Goal: Information Seeking & Learning: Compare options

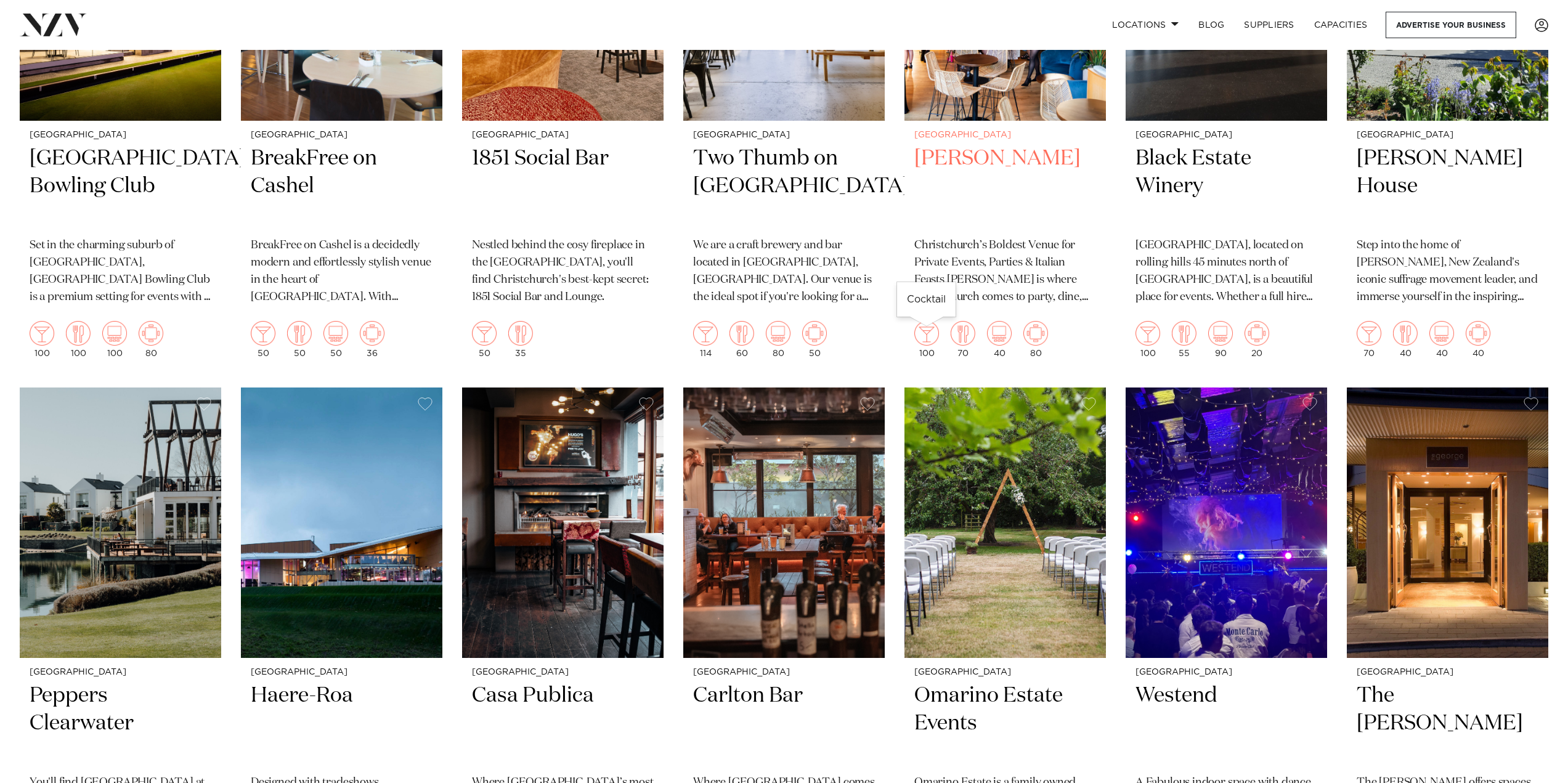
scroll to position [1478, 0]
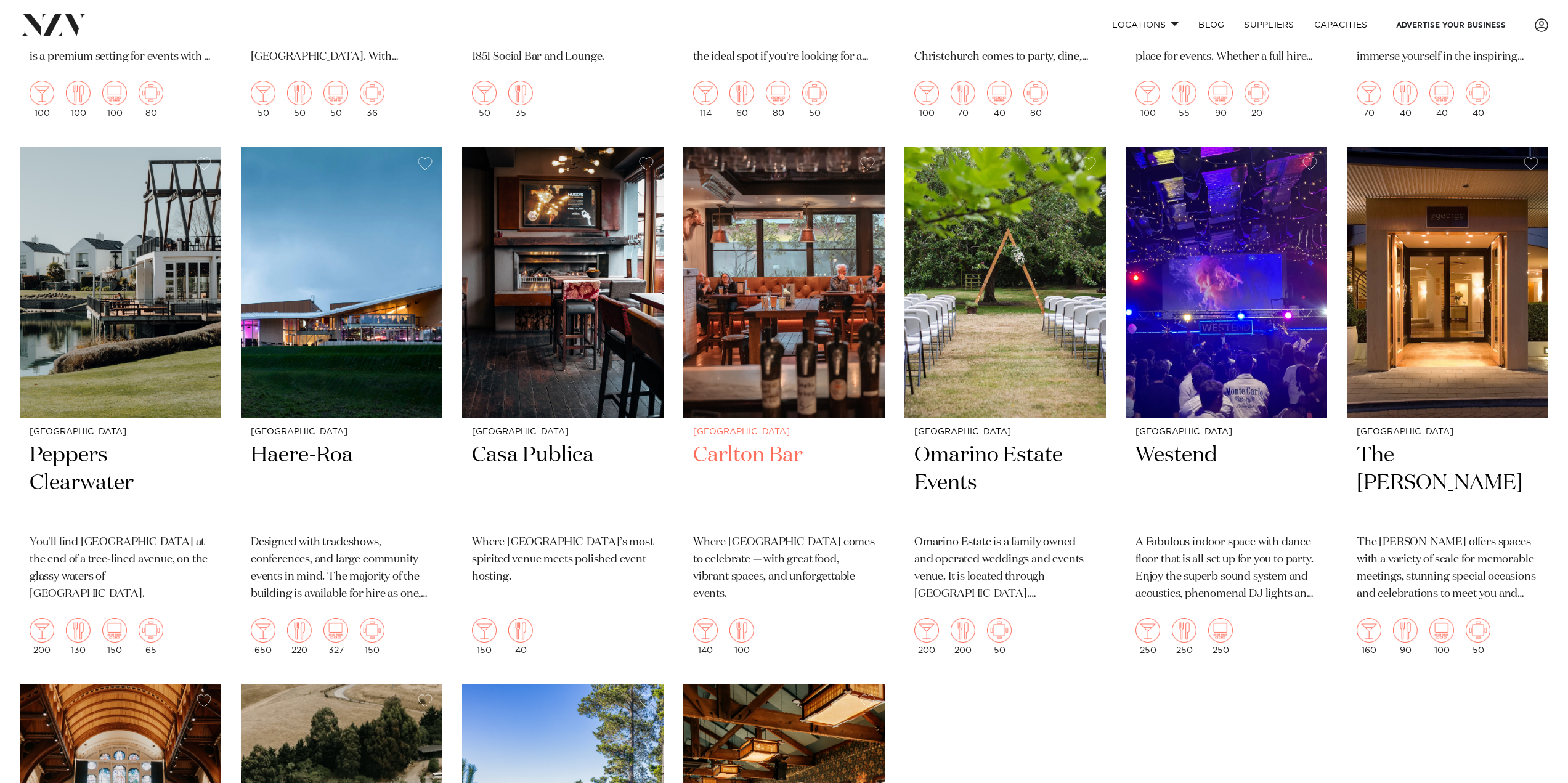
click at [758, 453] on h2 "Carlton Bar" at bounding box center [784, 482] width 182 height 83
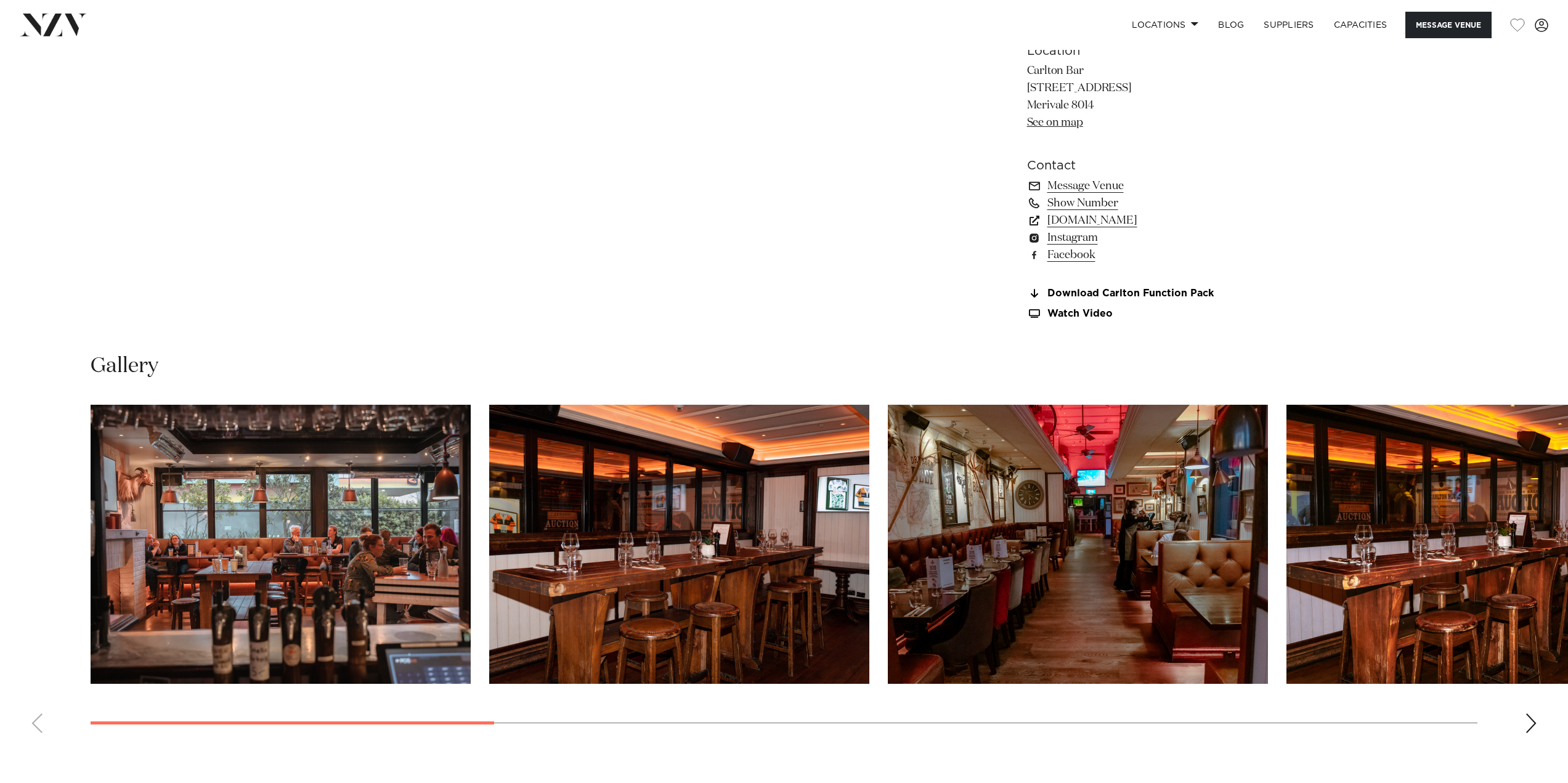
scroll to position [1170, 0]
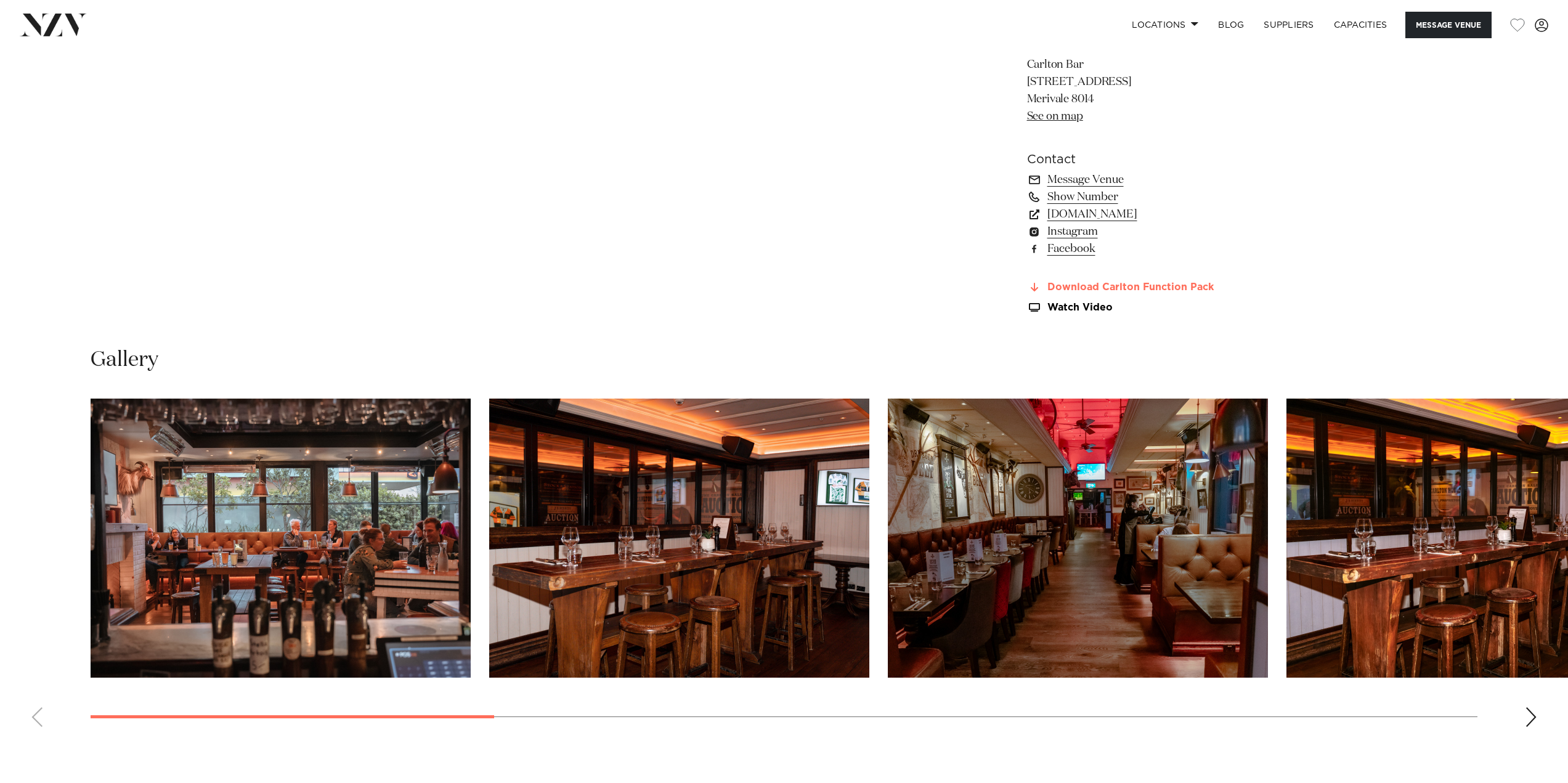
click at [1161, 287] on link "Download Carlton Function Pack" at bounding box center [1127, 287] width 201 height 11
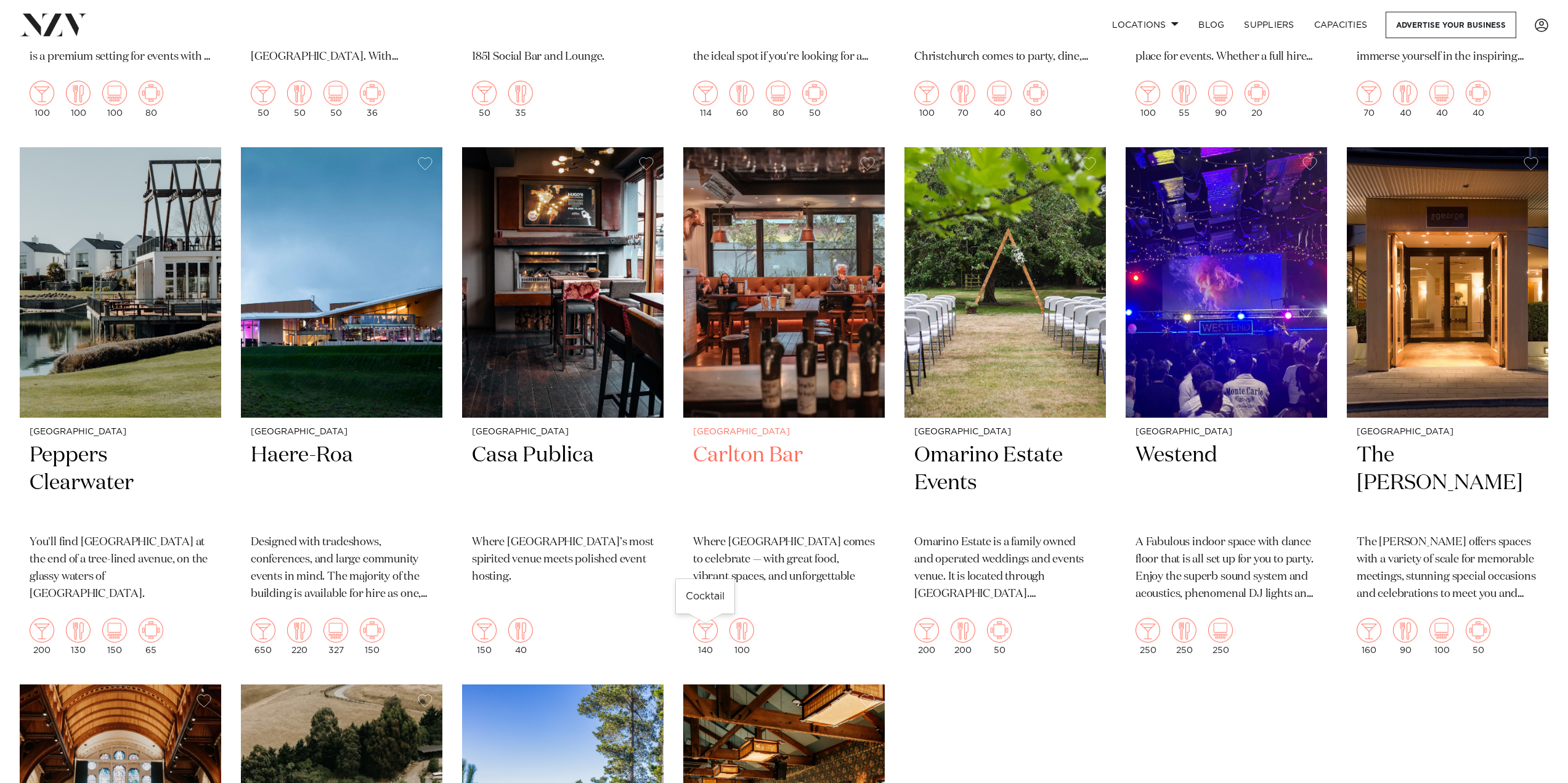
click at [706, 628] on img at bounding box center [706, 631] width 25 height 25
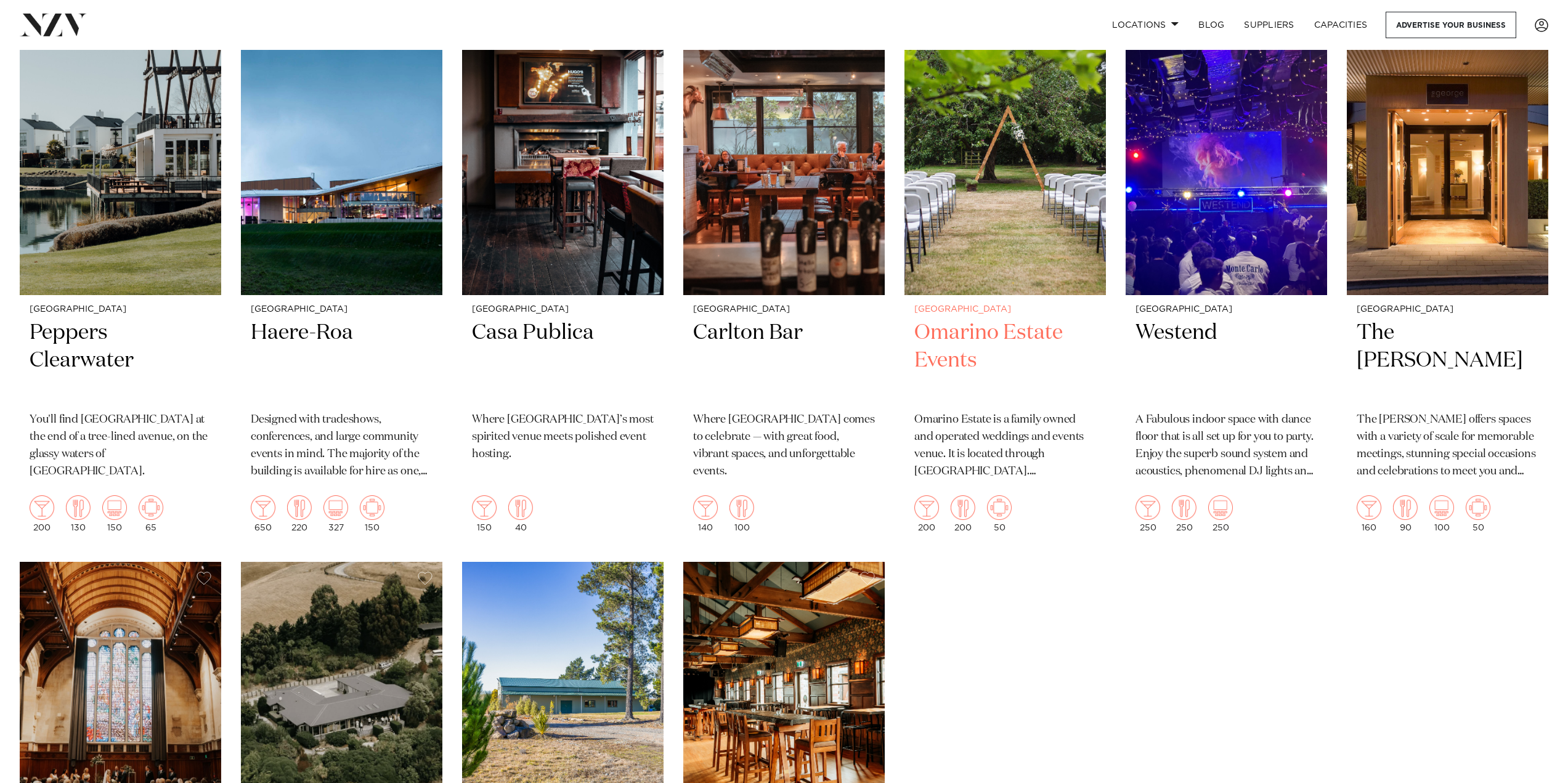
scroll to position [1601, 0]
click at [1426, 337] on h2 "The [PERSON_NAME]" at bounding box center [1448, 359] width 182 height 83
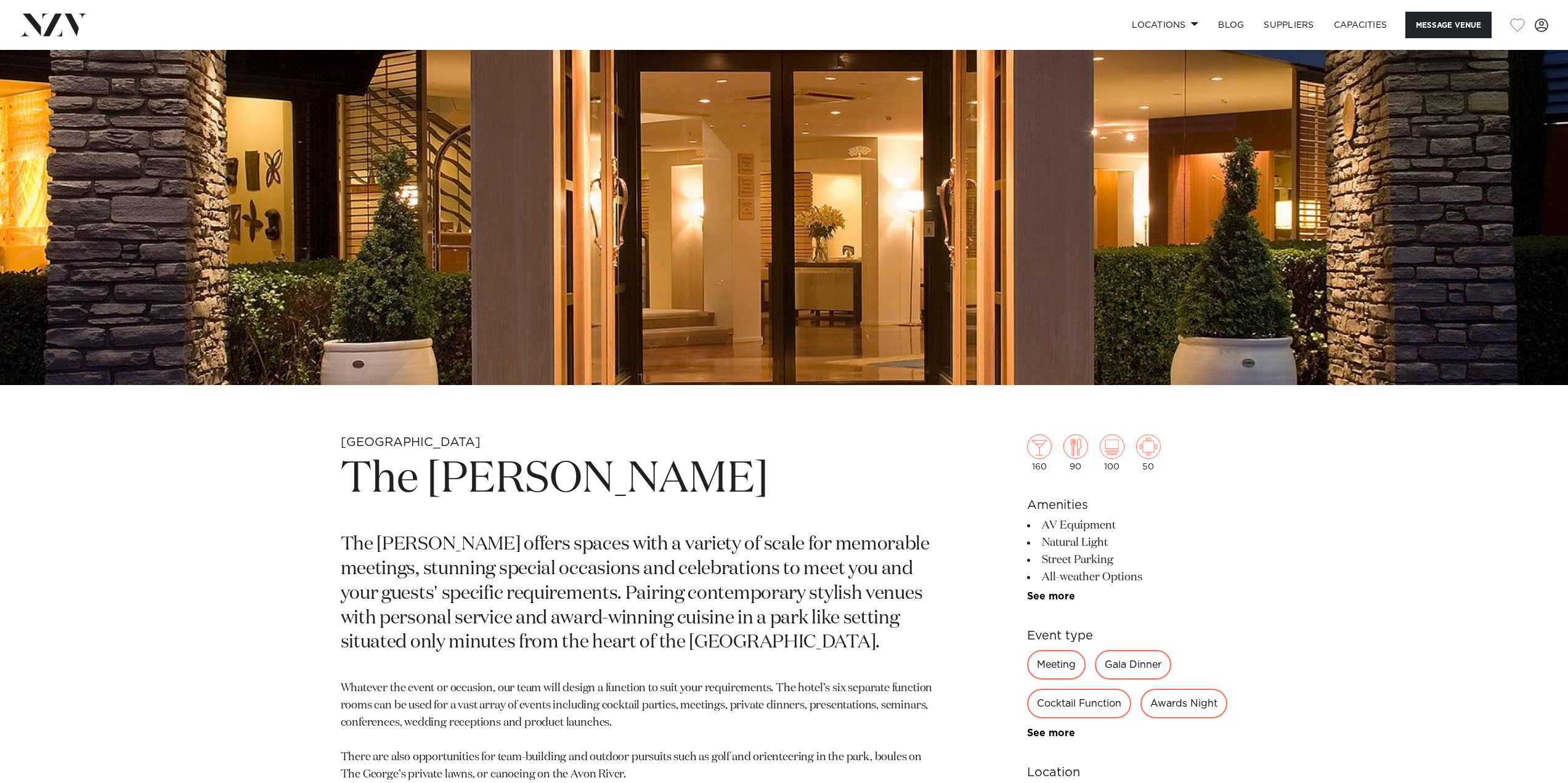
scroll to position [862, 0]
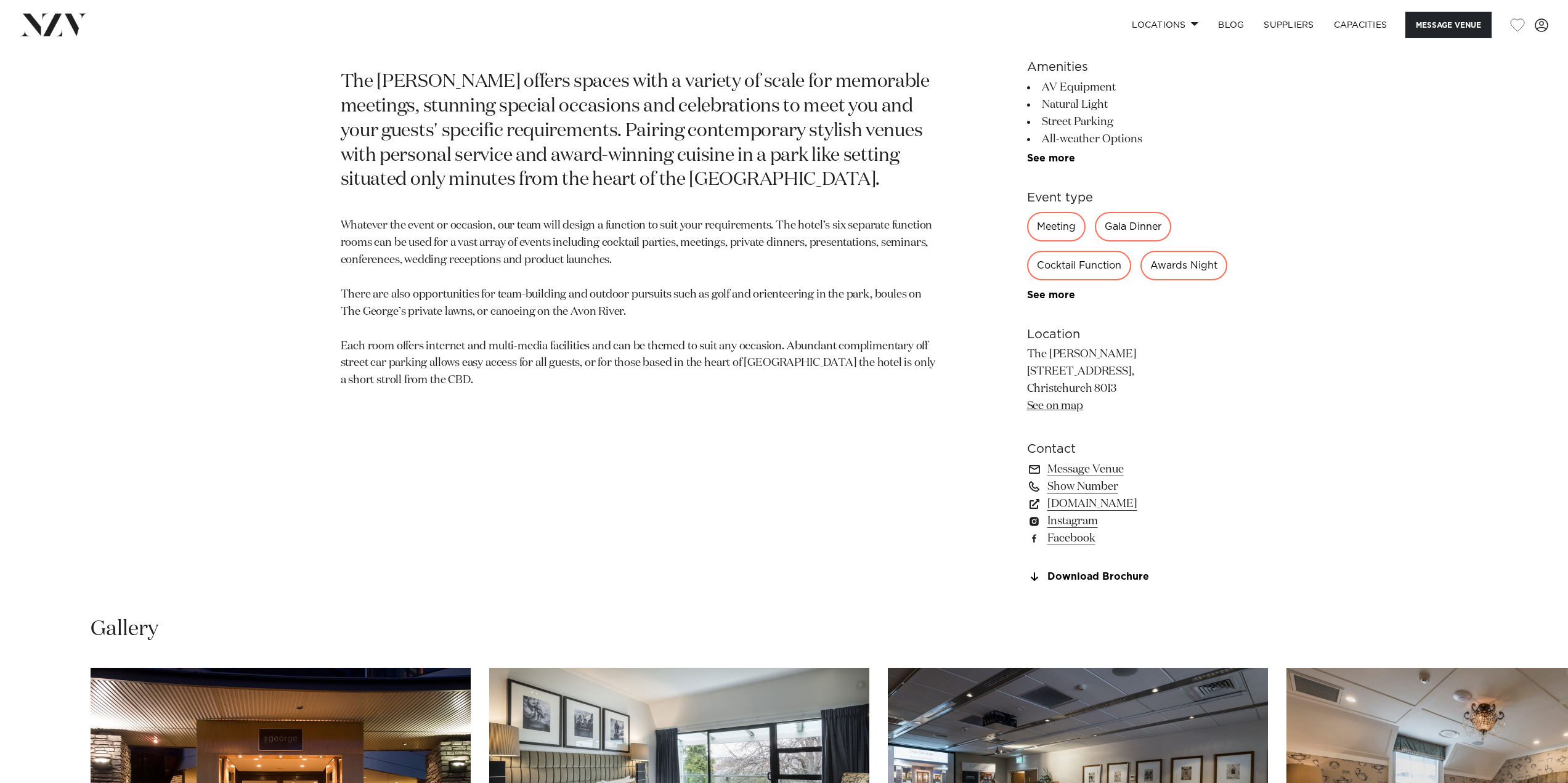
click at [1085, 582] on div "160 90 100 50 Amenities AV Equipment Natural Light Street Parking All-weather O…" at bounding box center [1127, 264] width 201 height 636
click at [1074, 583] on link "Download Brochure" at bounding box center [1127, 577] width 201 height 11
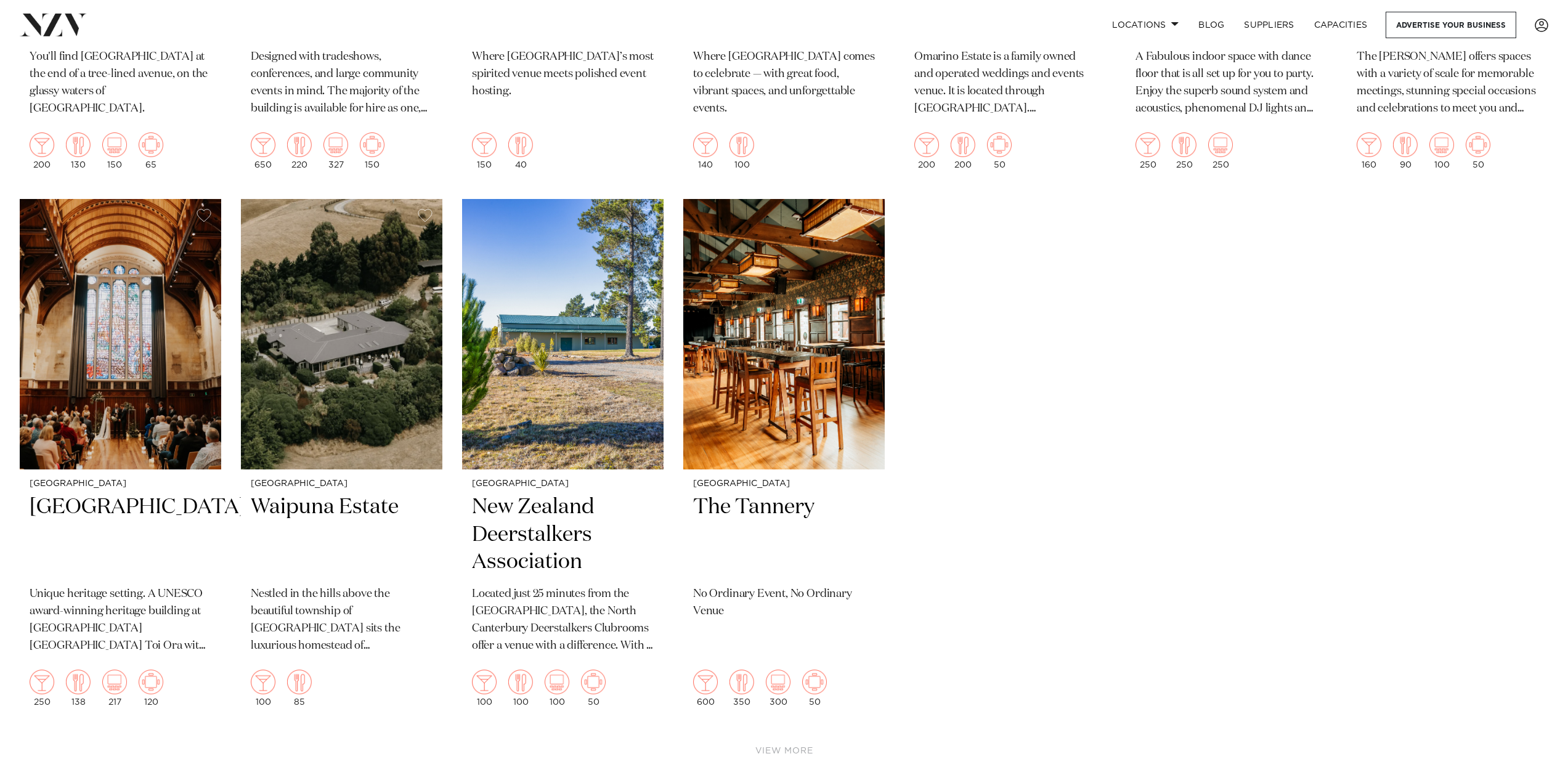
scroll to position [2032, 0]
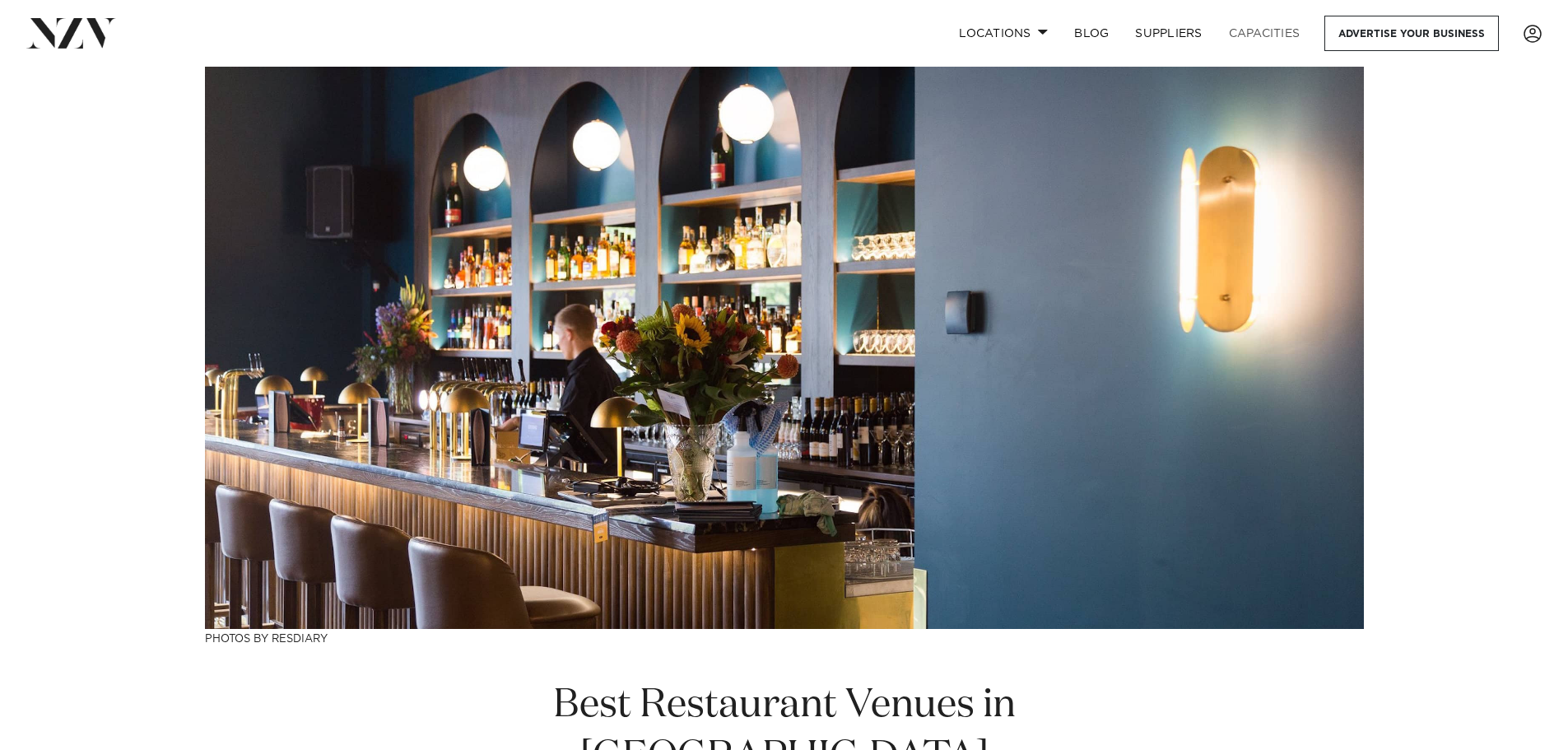
click at [1282, 33] on link "Capacities" at bounding box center [1265, 33] width 98 height 35
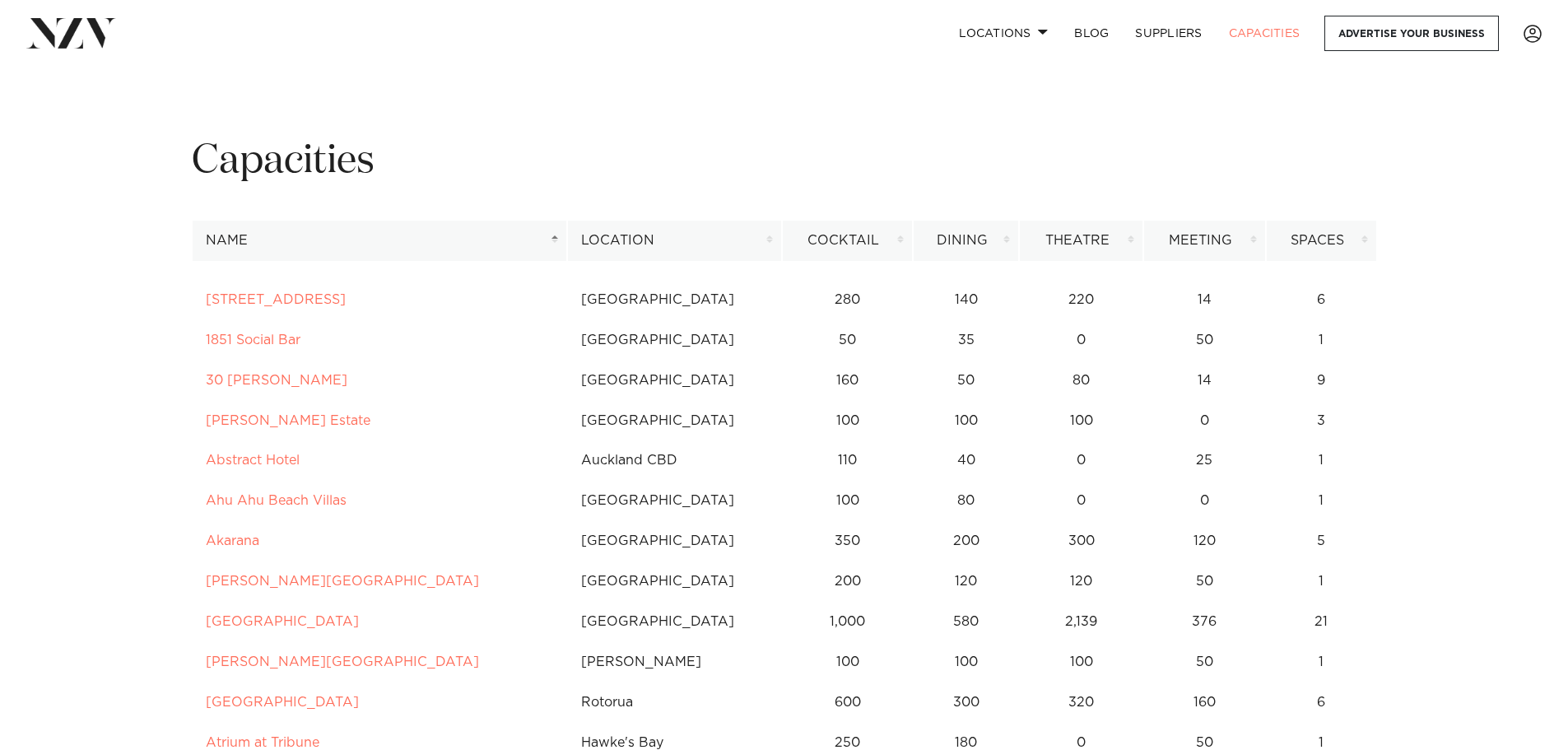
click at [853, 239] on th "Cocktail" at bounding box center [848, 240] width 131 height 40
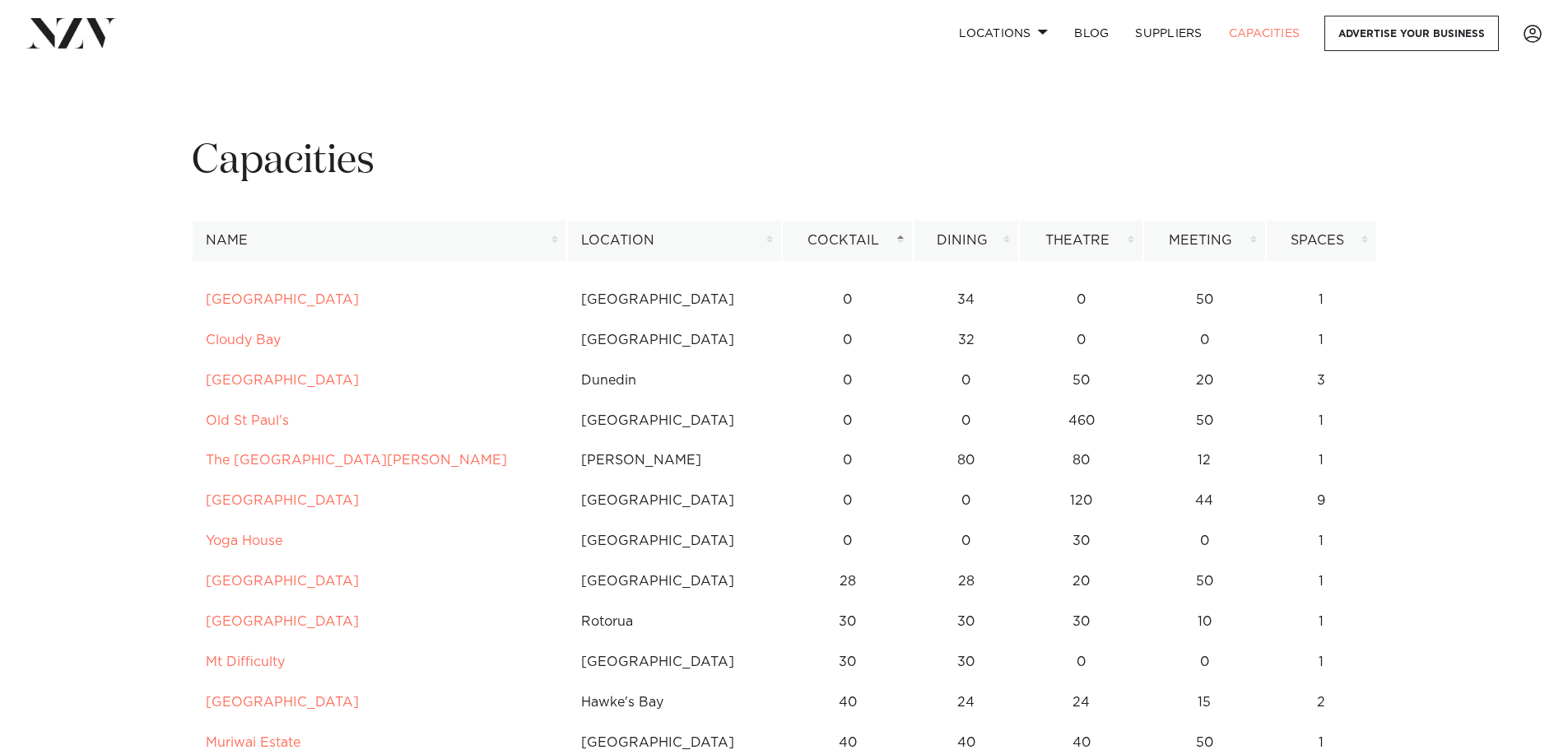
click at [853, 239] on th "Cocktail" at bounding box center [848, 240] width 131 height 40
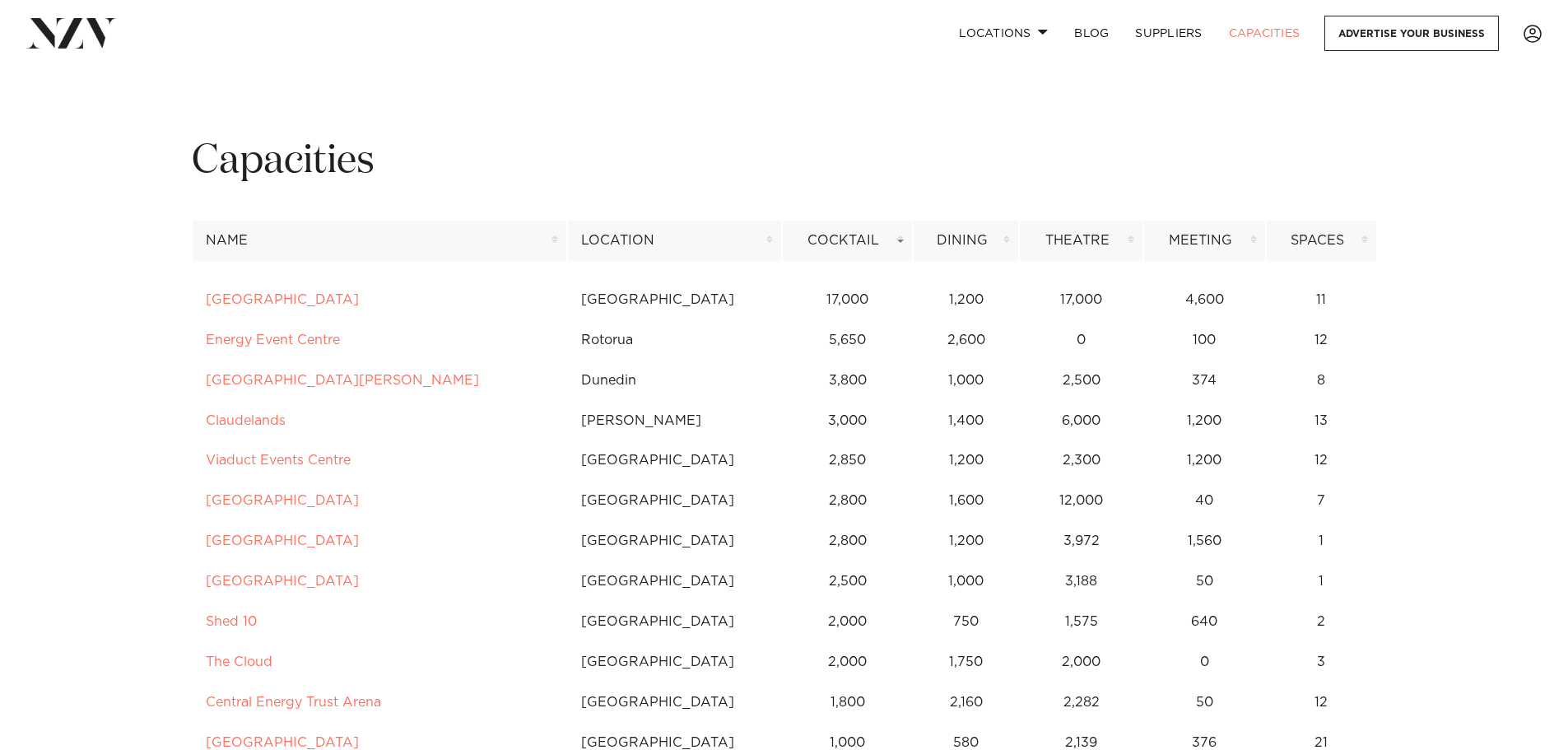
click at [636, 234] on th "Location" at bounding box center [674, 240] width 215 height 40
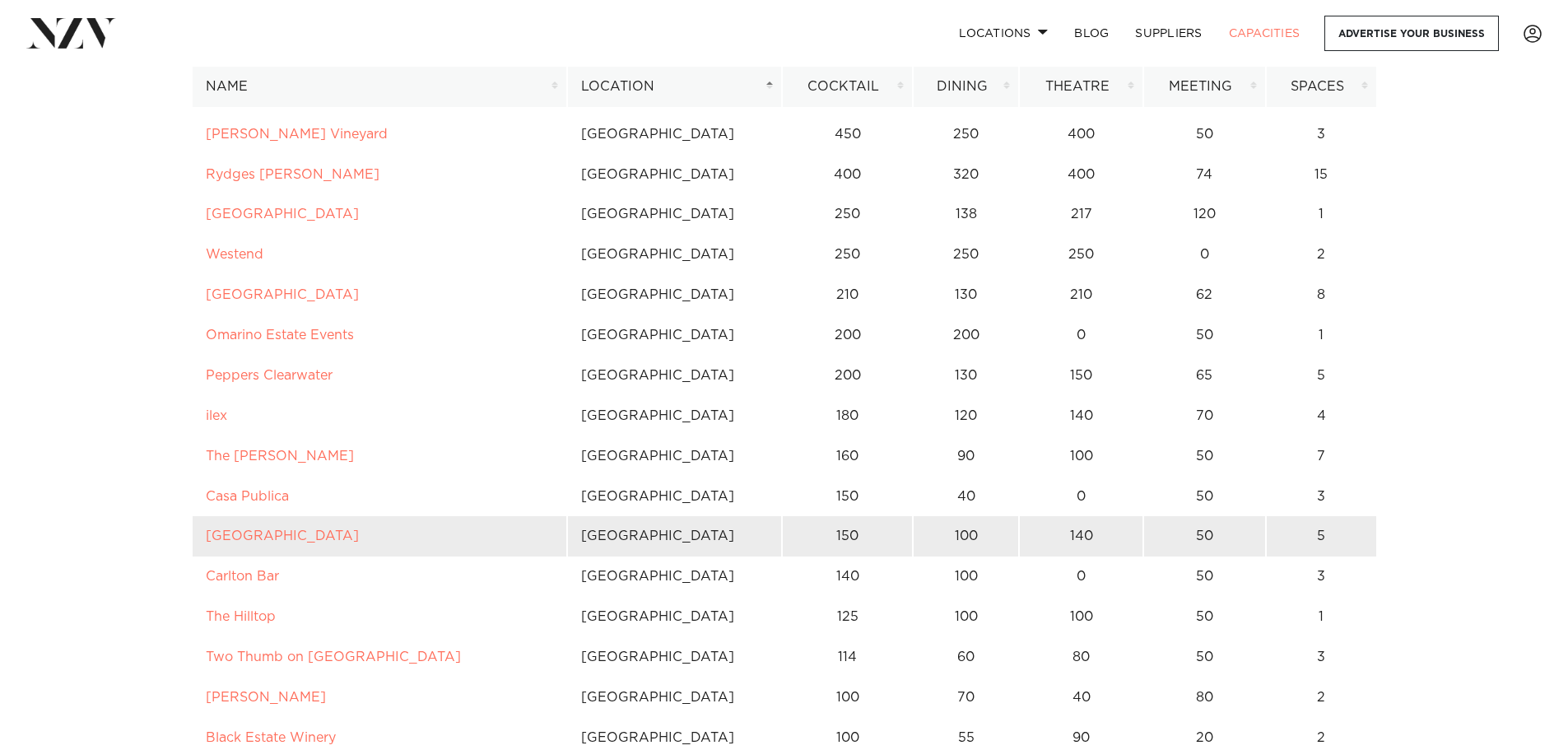
scroll to position [5765, 0]
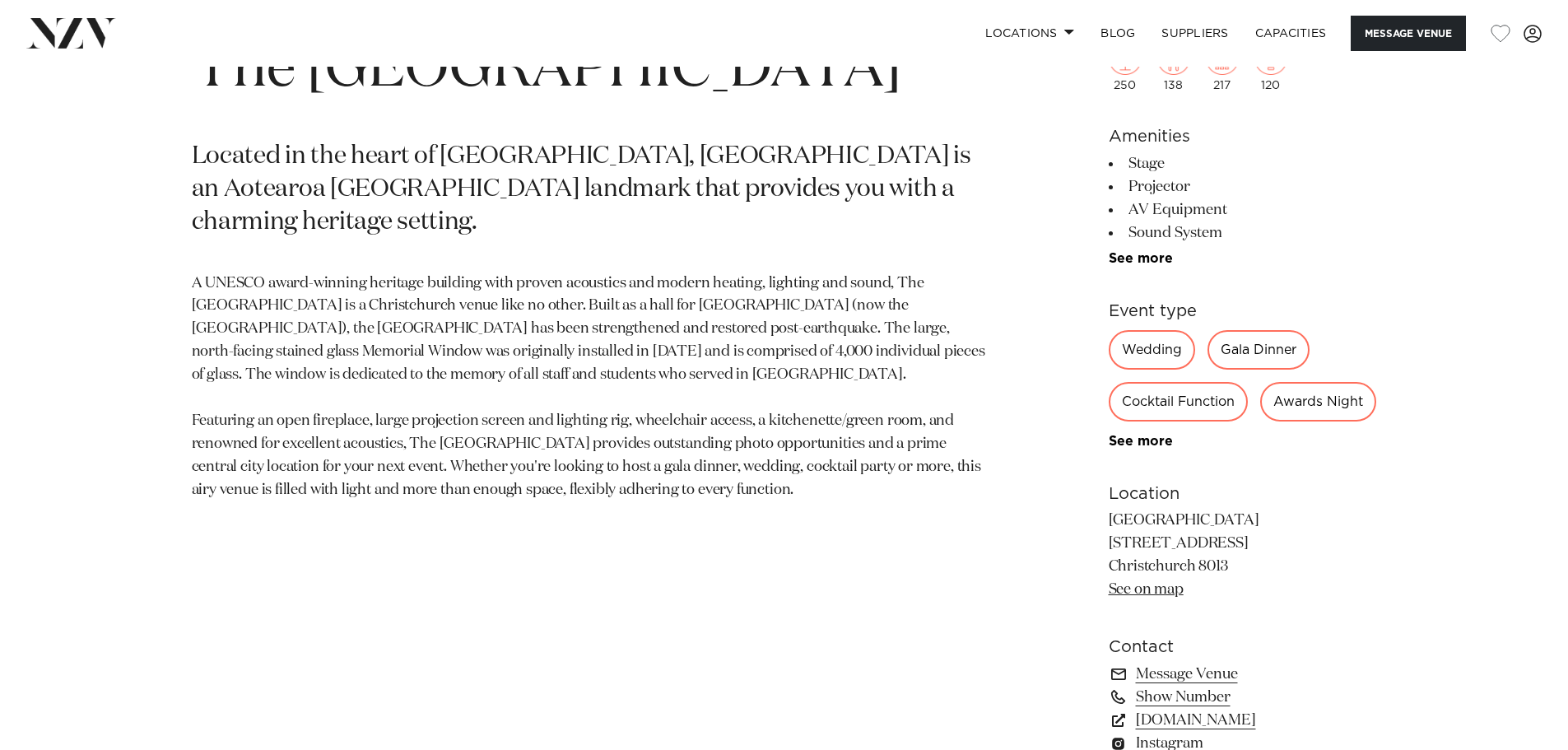
scroll to position [988, 0]
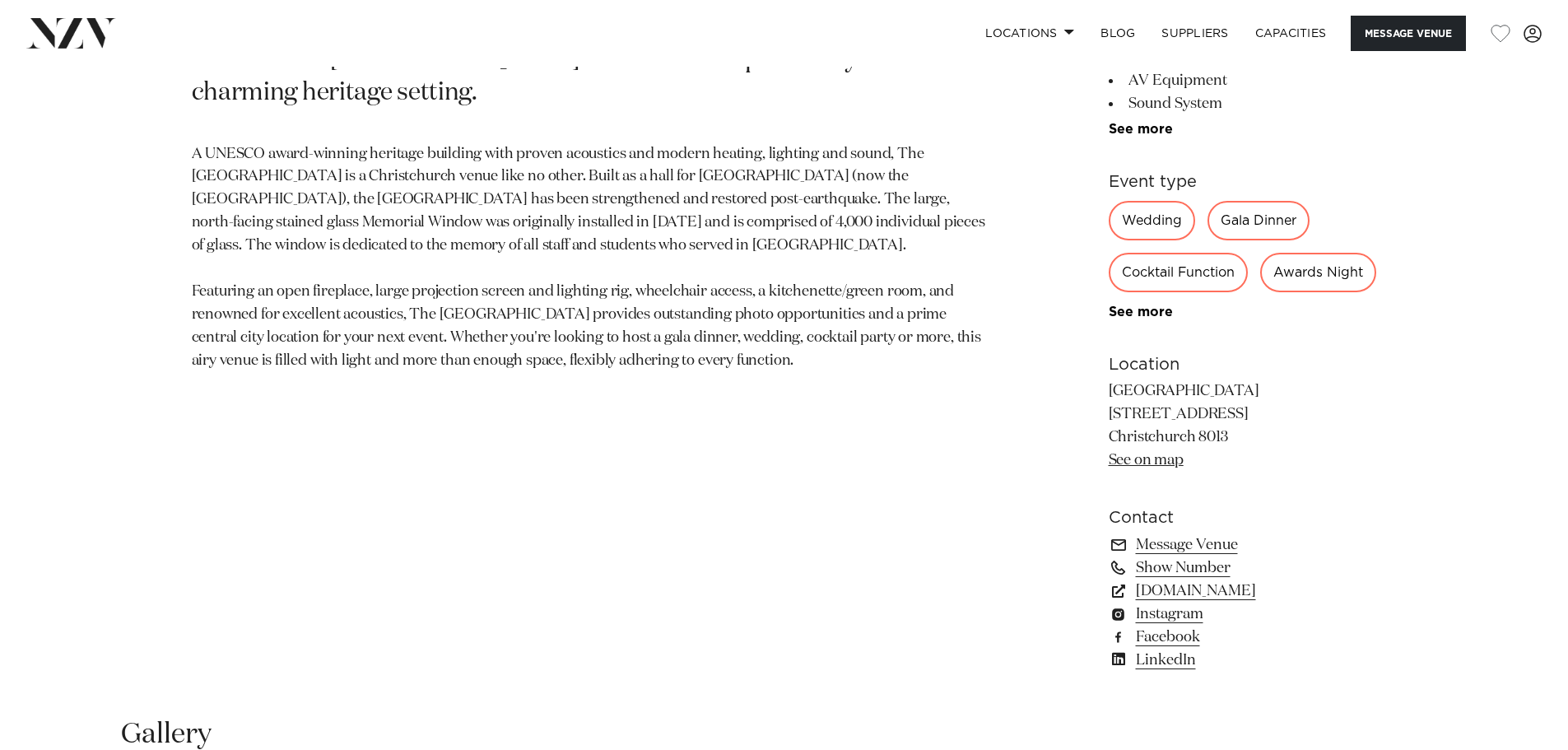
click at [1119, 468] on link "See on map" at bounding box center [1147, 460] width 74 height 15
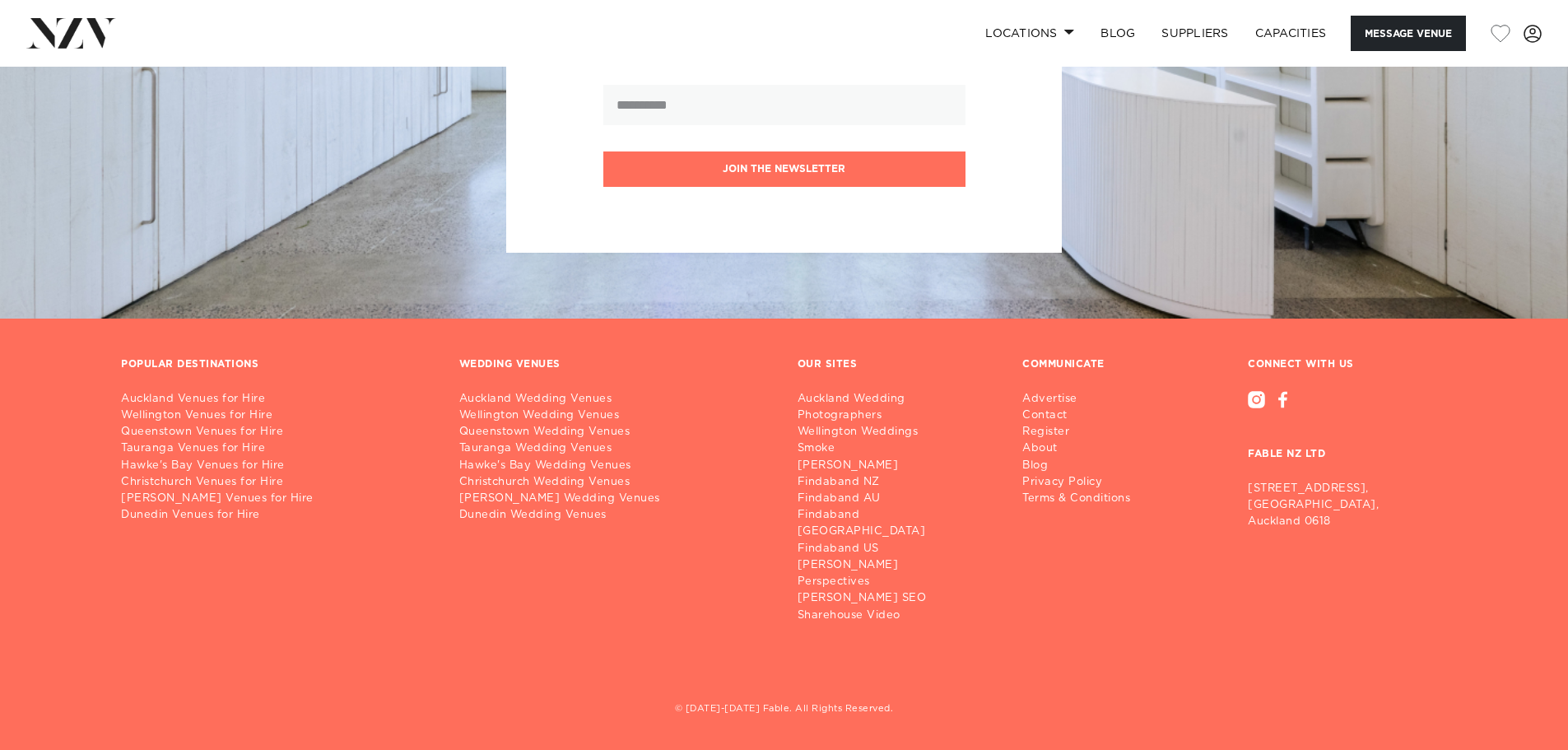
scroll to position [2765, 0]
click at [195, 491] on link "Christchurch Venues for Hire" at bounding box center [276, 482] width 312 height 17
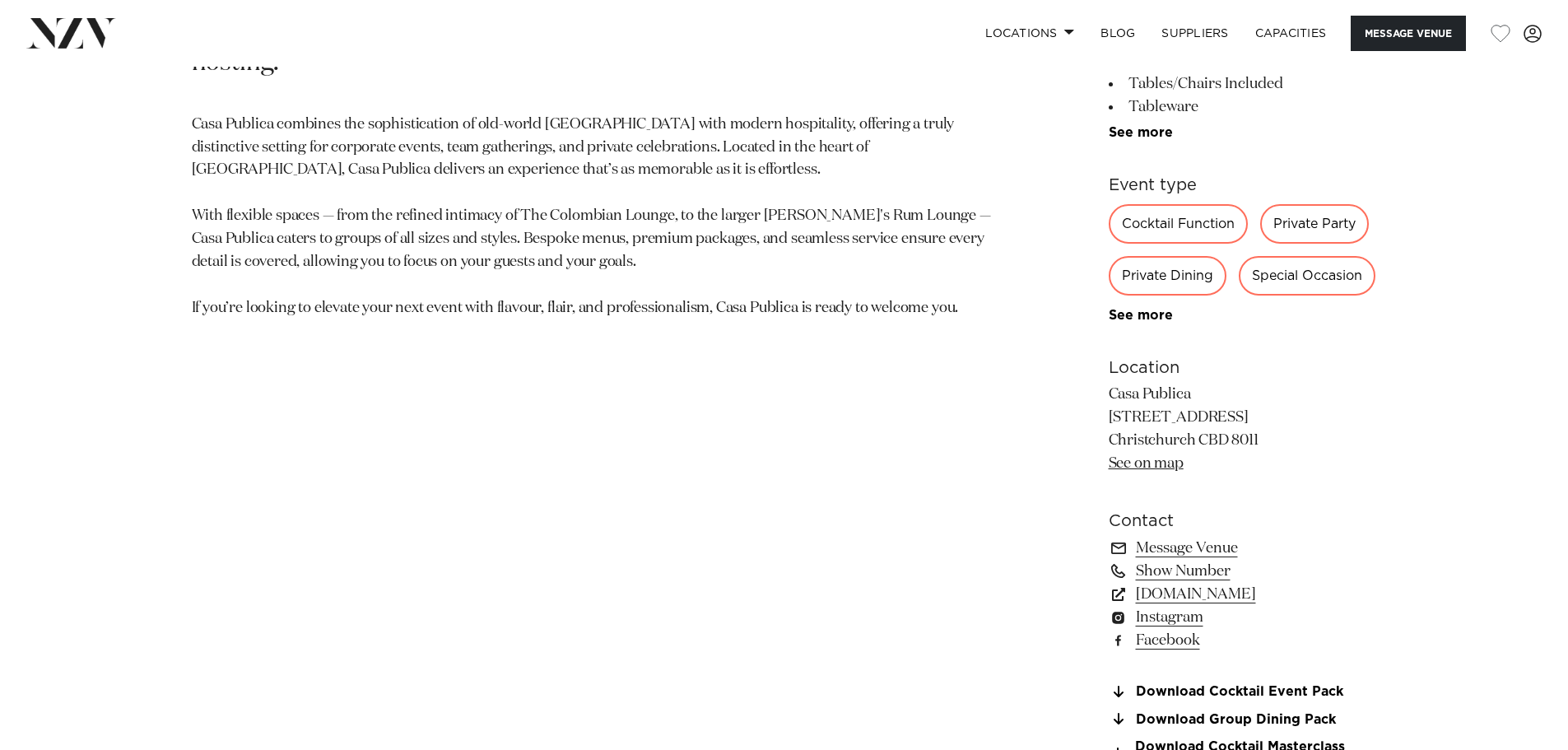
scroll to position [988, 0]
click at [1146, 461] on link "See on map" at bounding box center [1147, 460] width 74 height 15
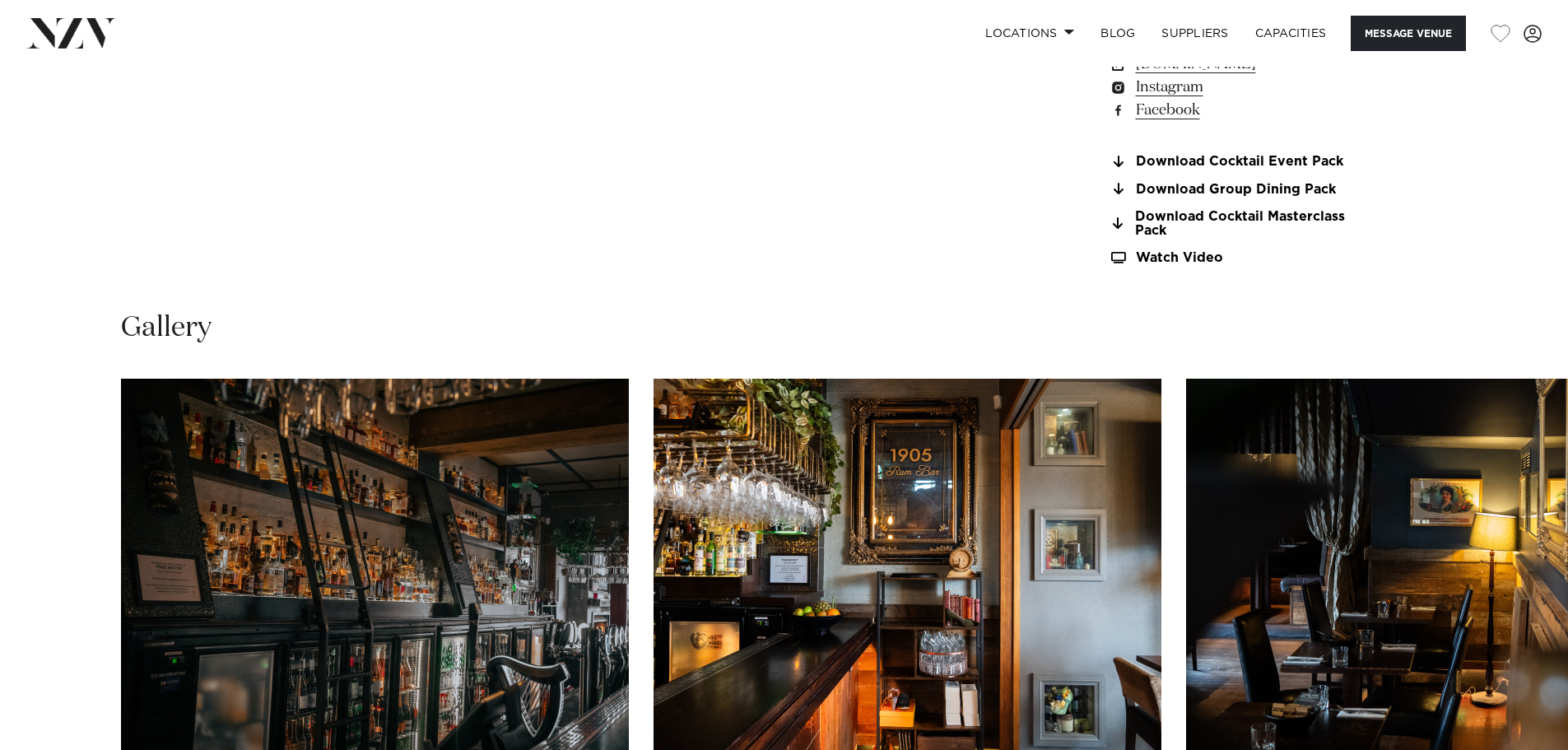
scroll to position [1235, 0]
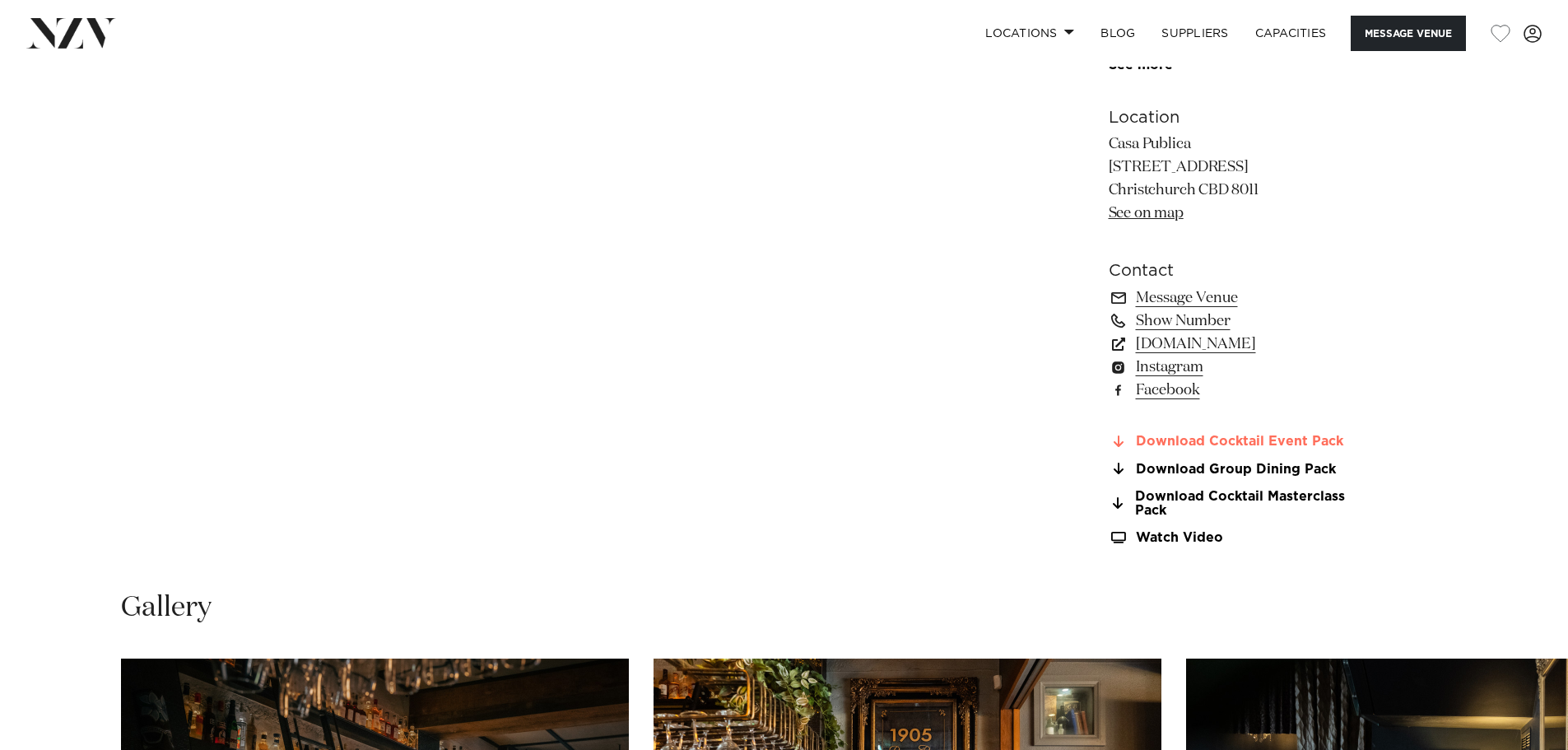
click at [1210, 439] on link "Download Cocktail Event Pack" at bounding box center [1244, 442] width 269 height 15
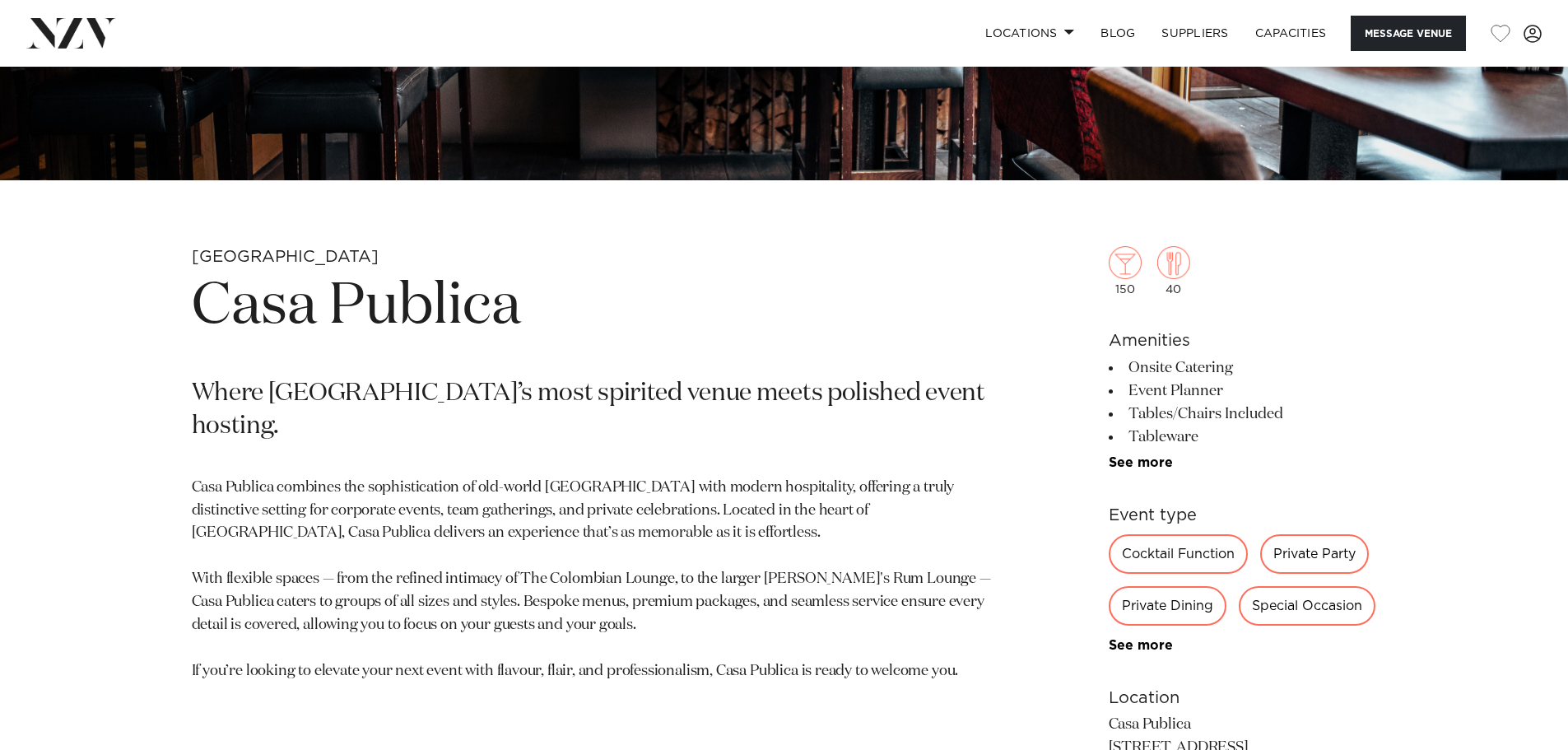
scroll to position [494, 0]
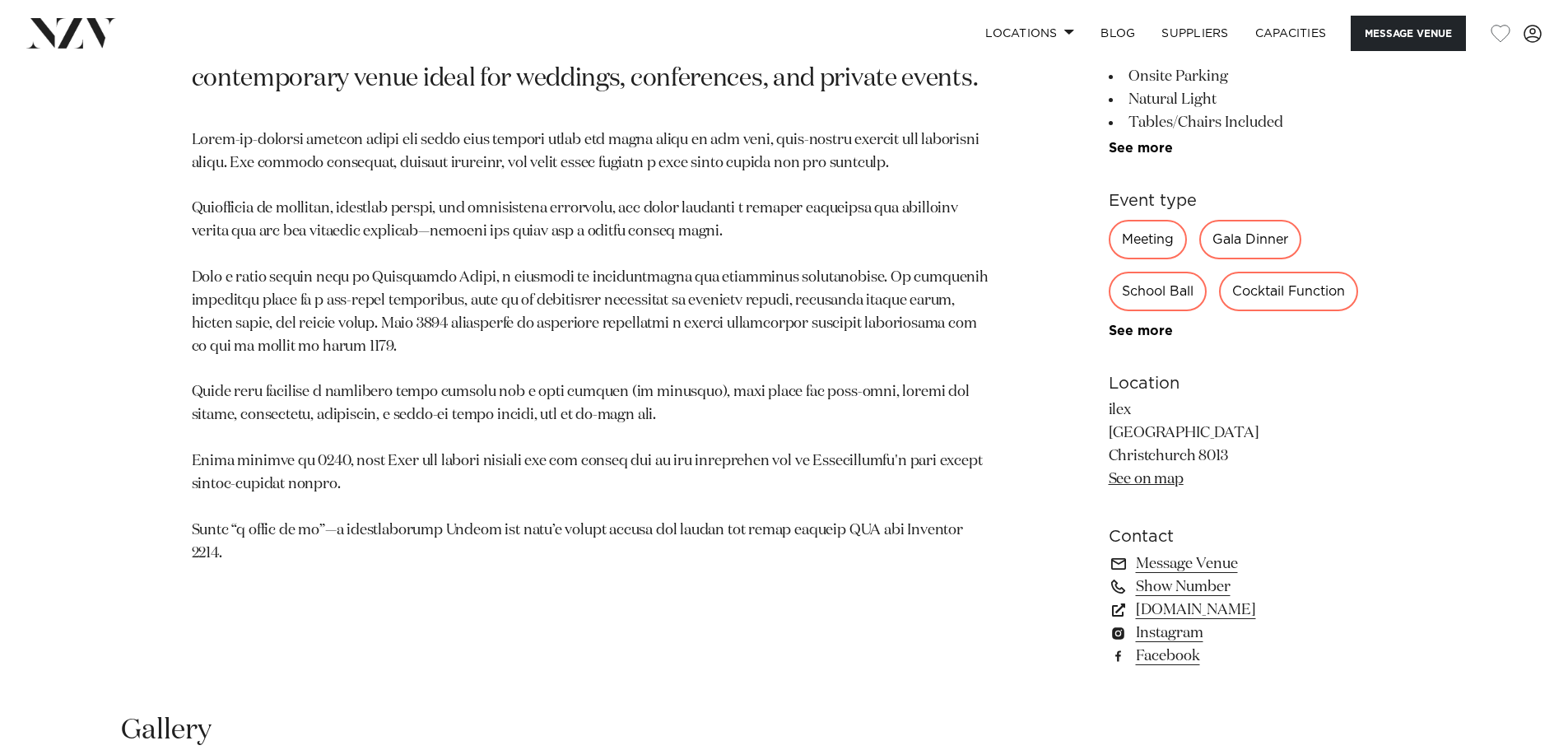
scroll to position [988, 0]
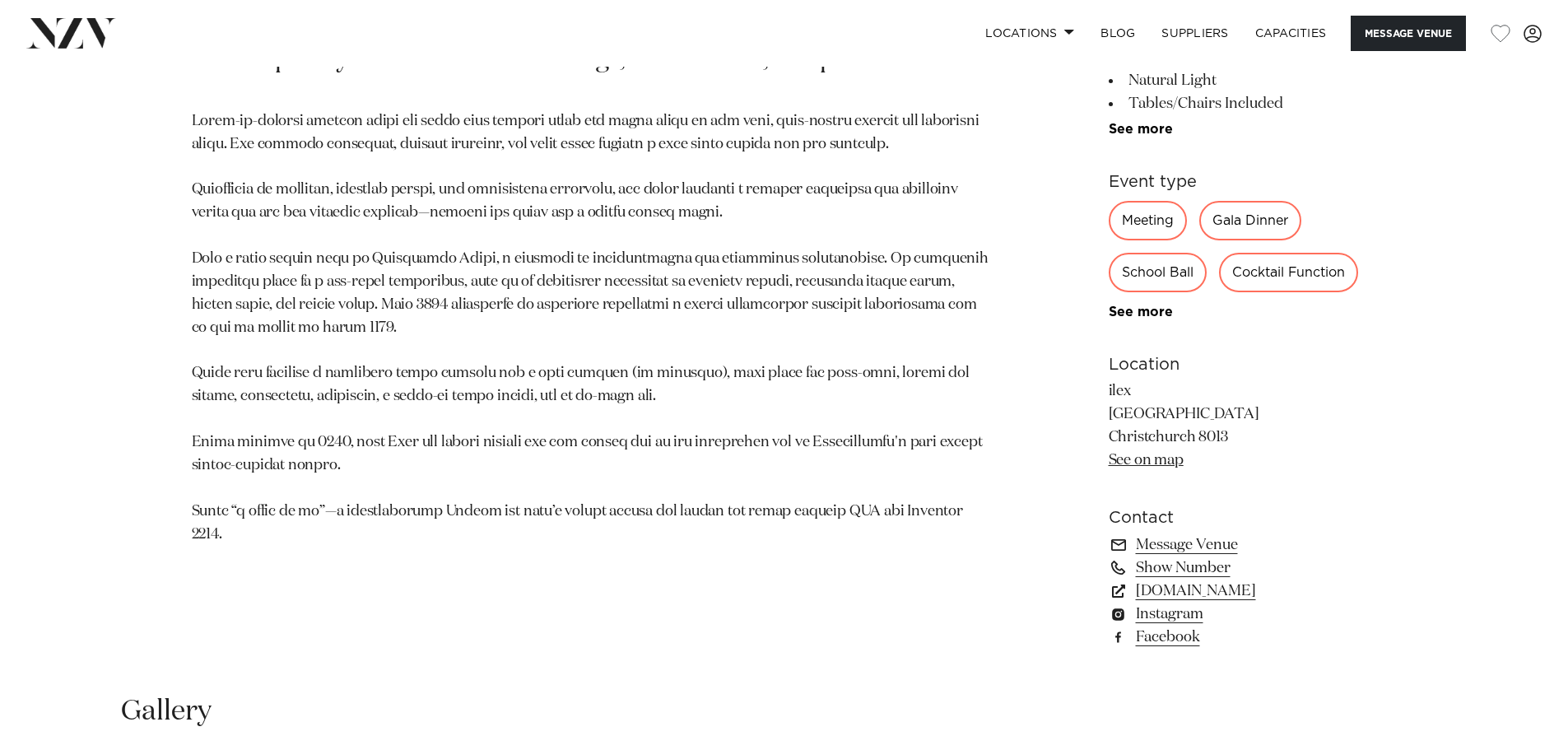
click at [1135, 457] on link "See on map" at bounding box center [1147, 460] width 74 height 15
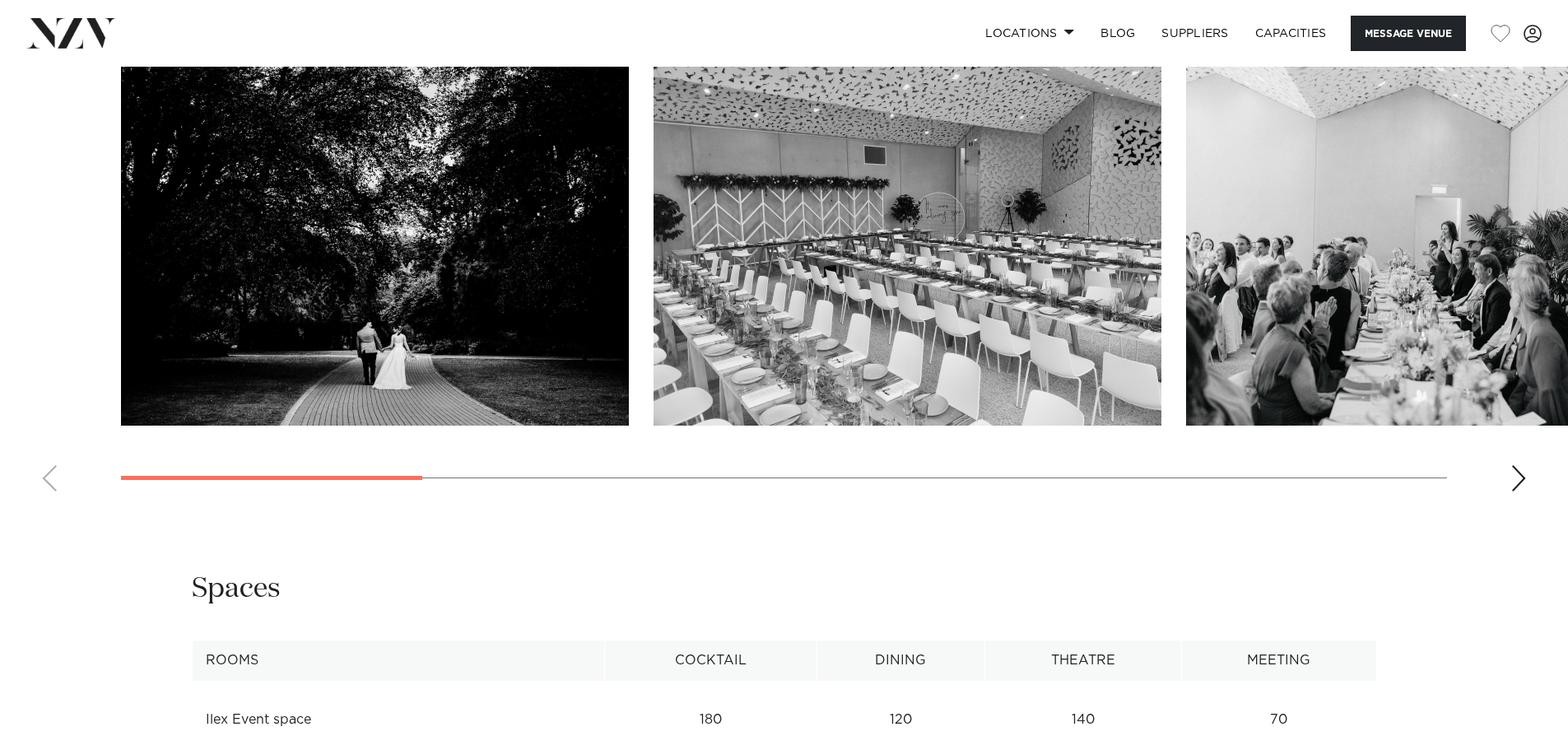
scroll to position [1812, 0]
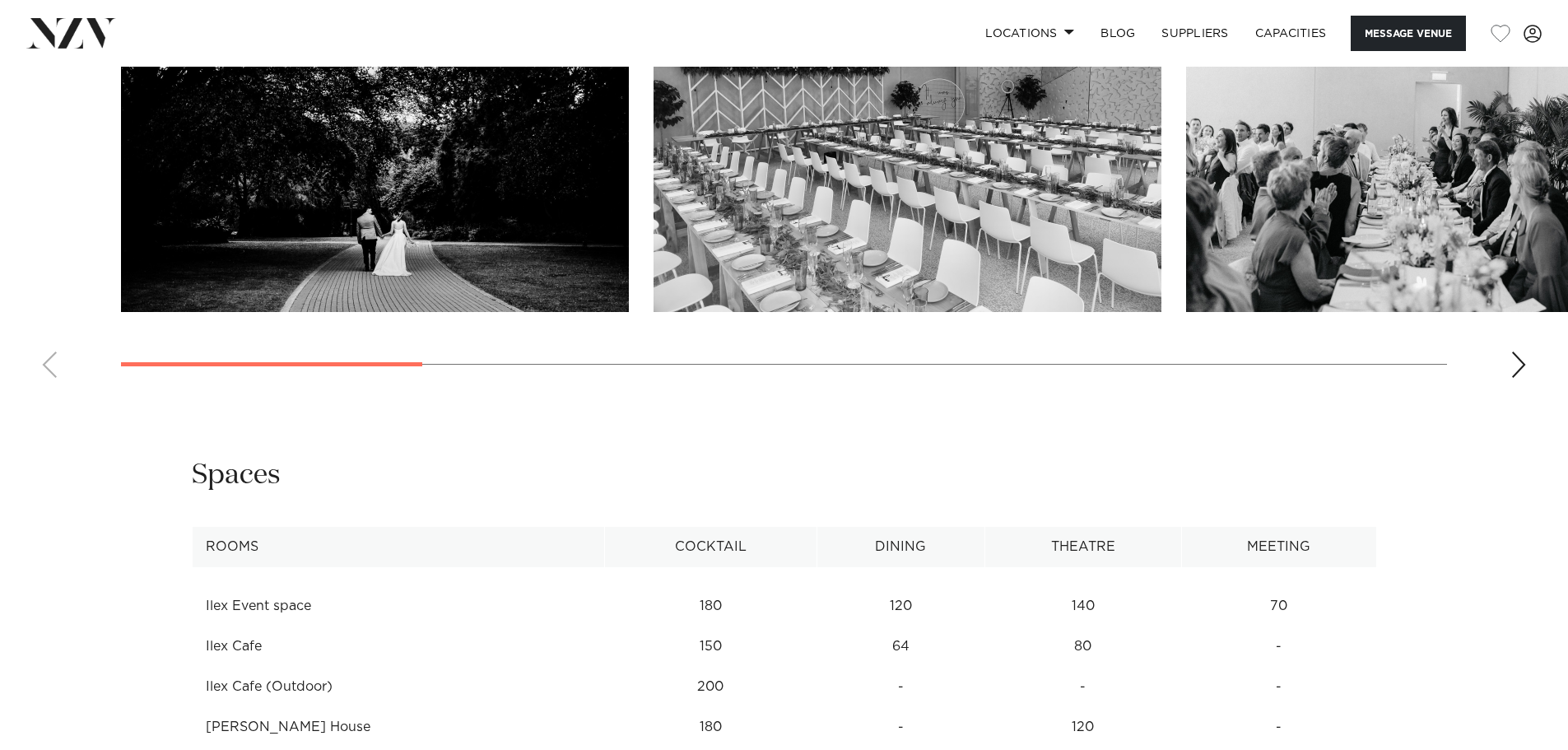
click at [1094, 365] on div at bounding box center [783, 364] width 1326 height 1
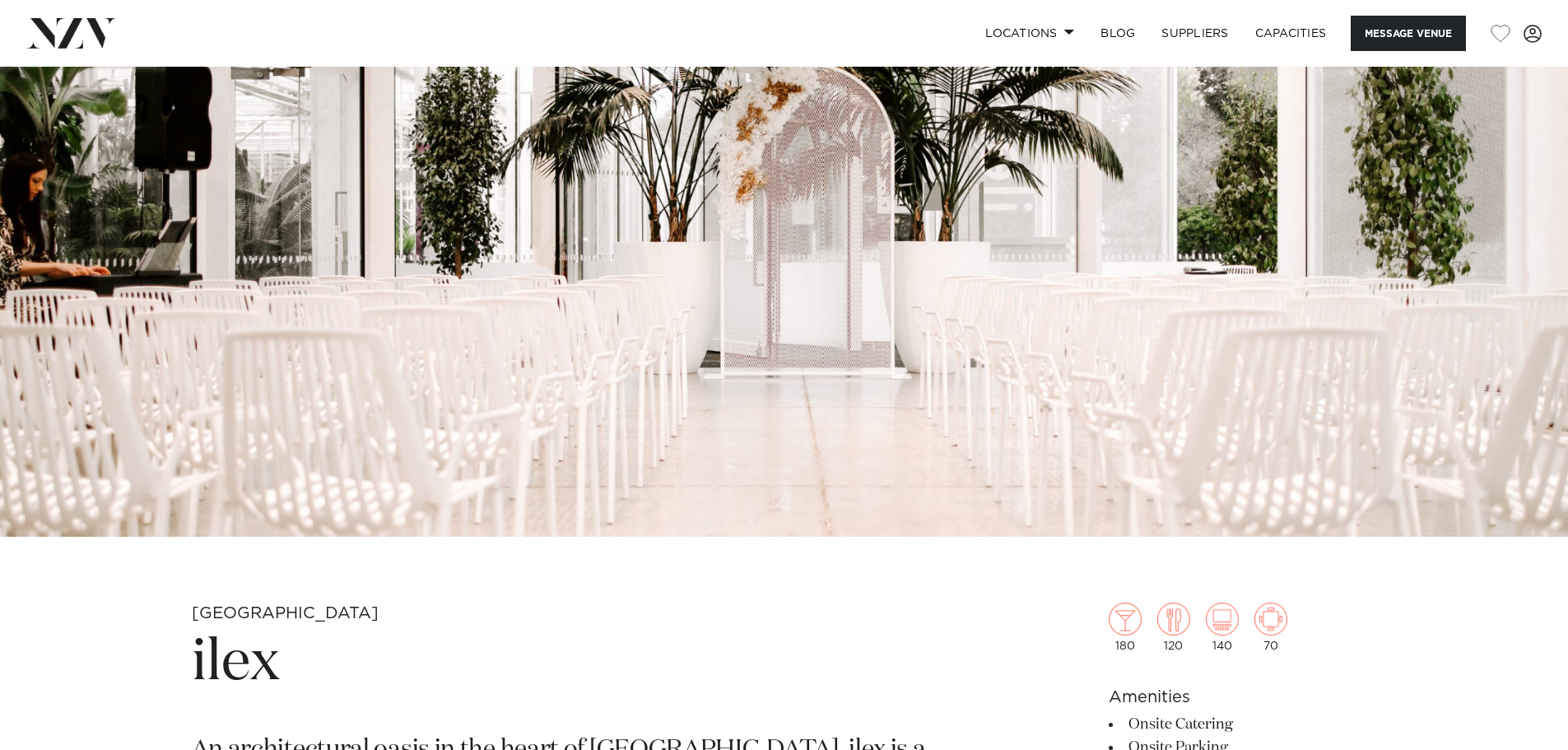
scroll to position [0, 0]
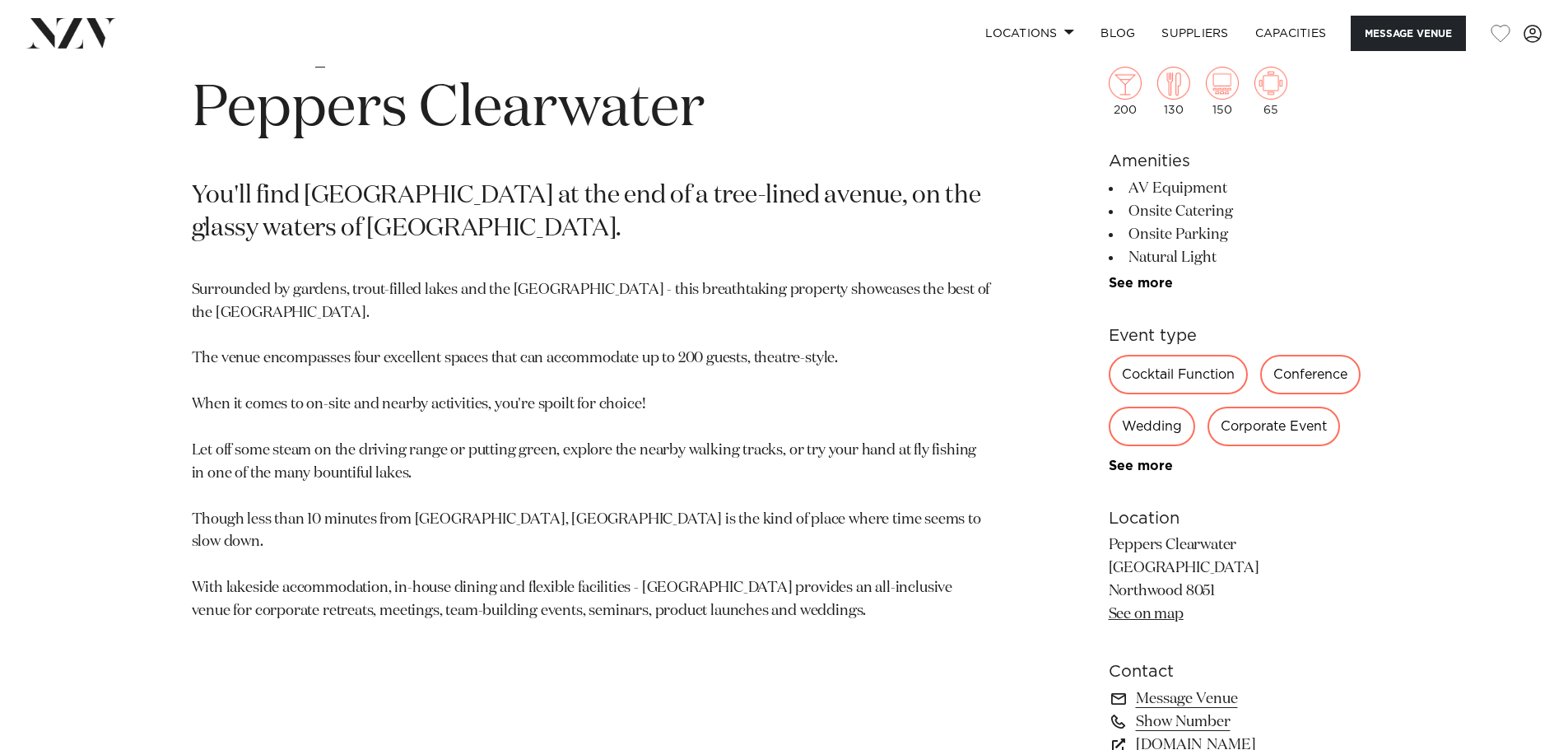
scroll to position [988, 0]
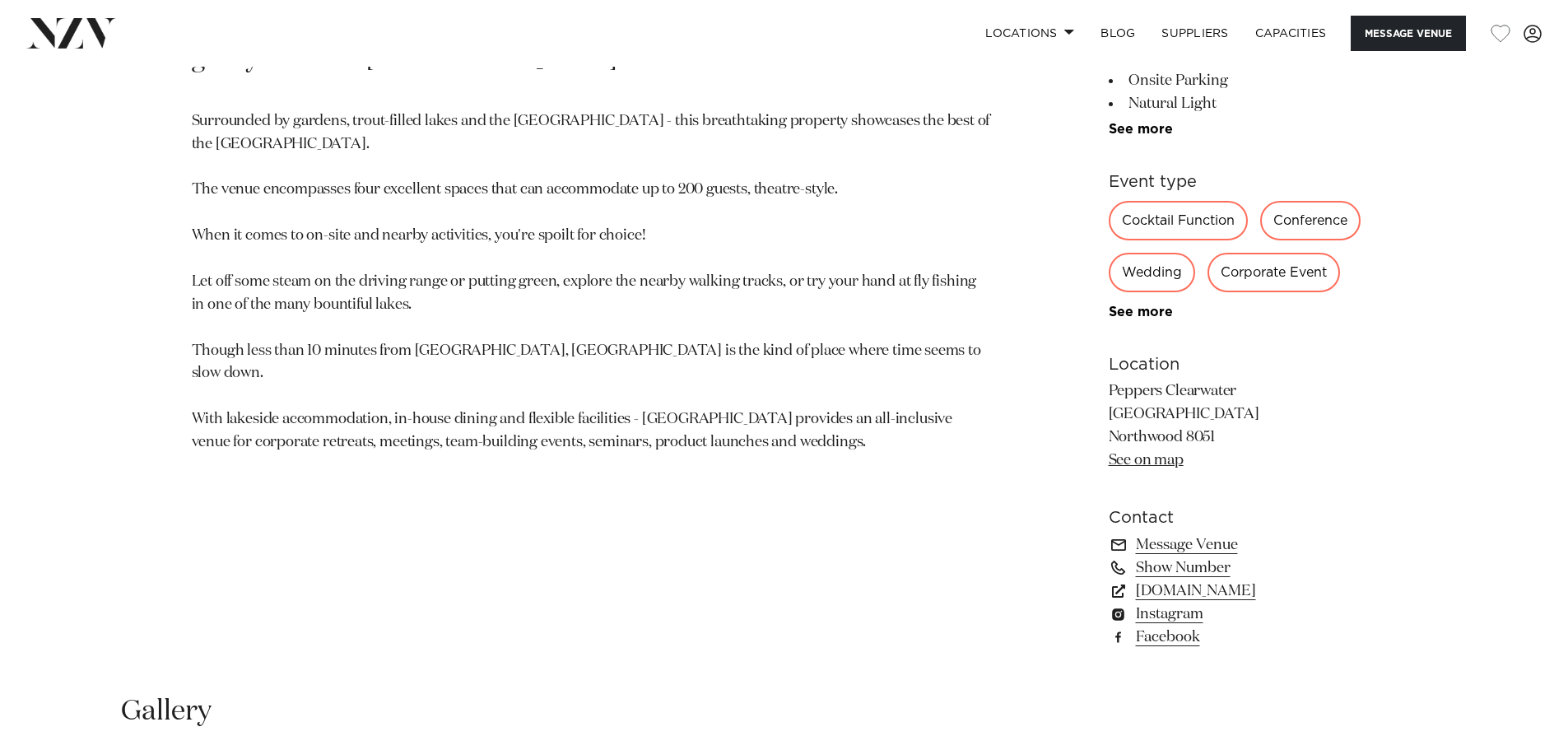
click at [1144, 460] on link "See on map" at bounding box center [1147, 460] width 74 height 15
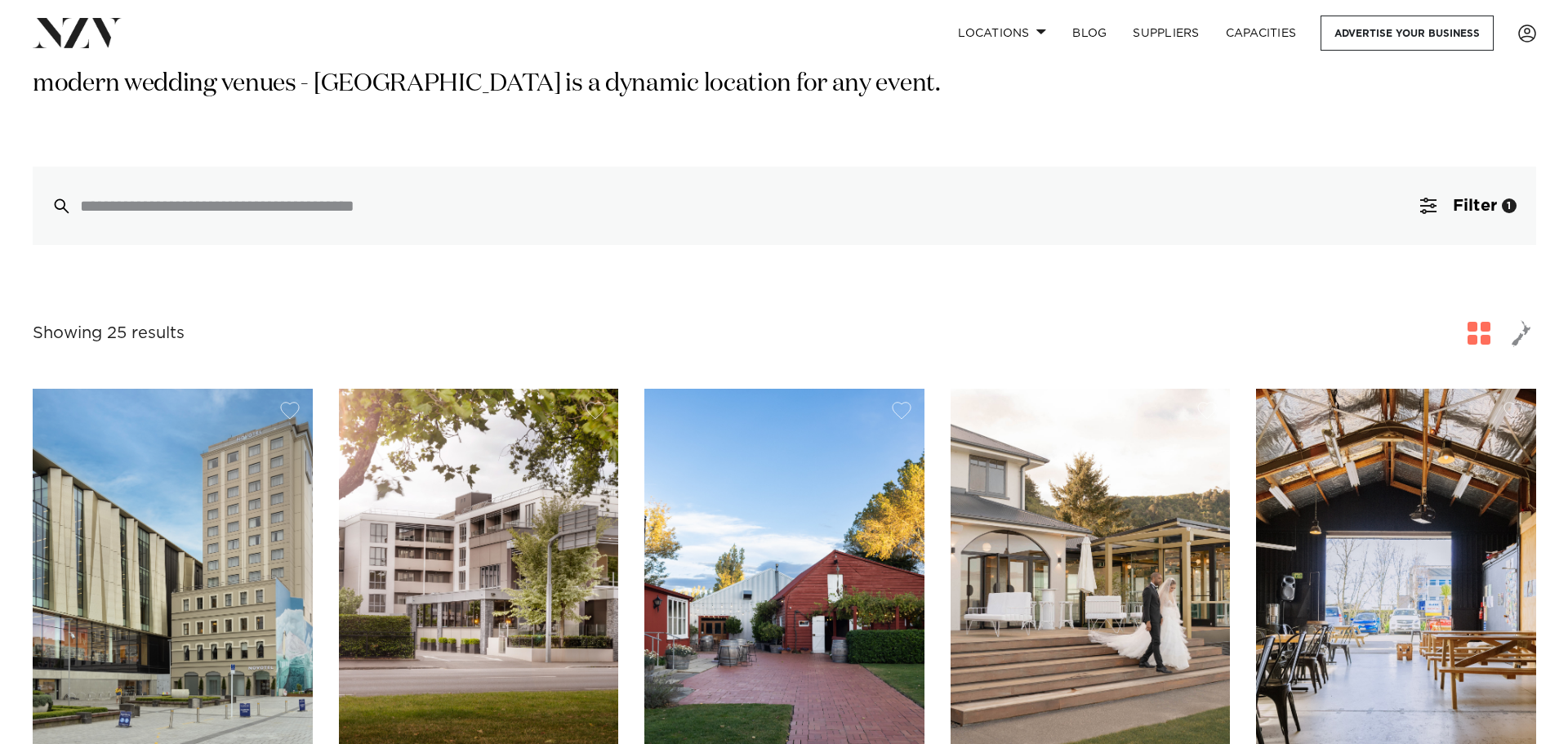
scroll to position [245, 0]
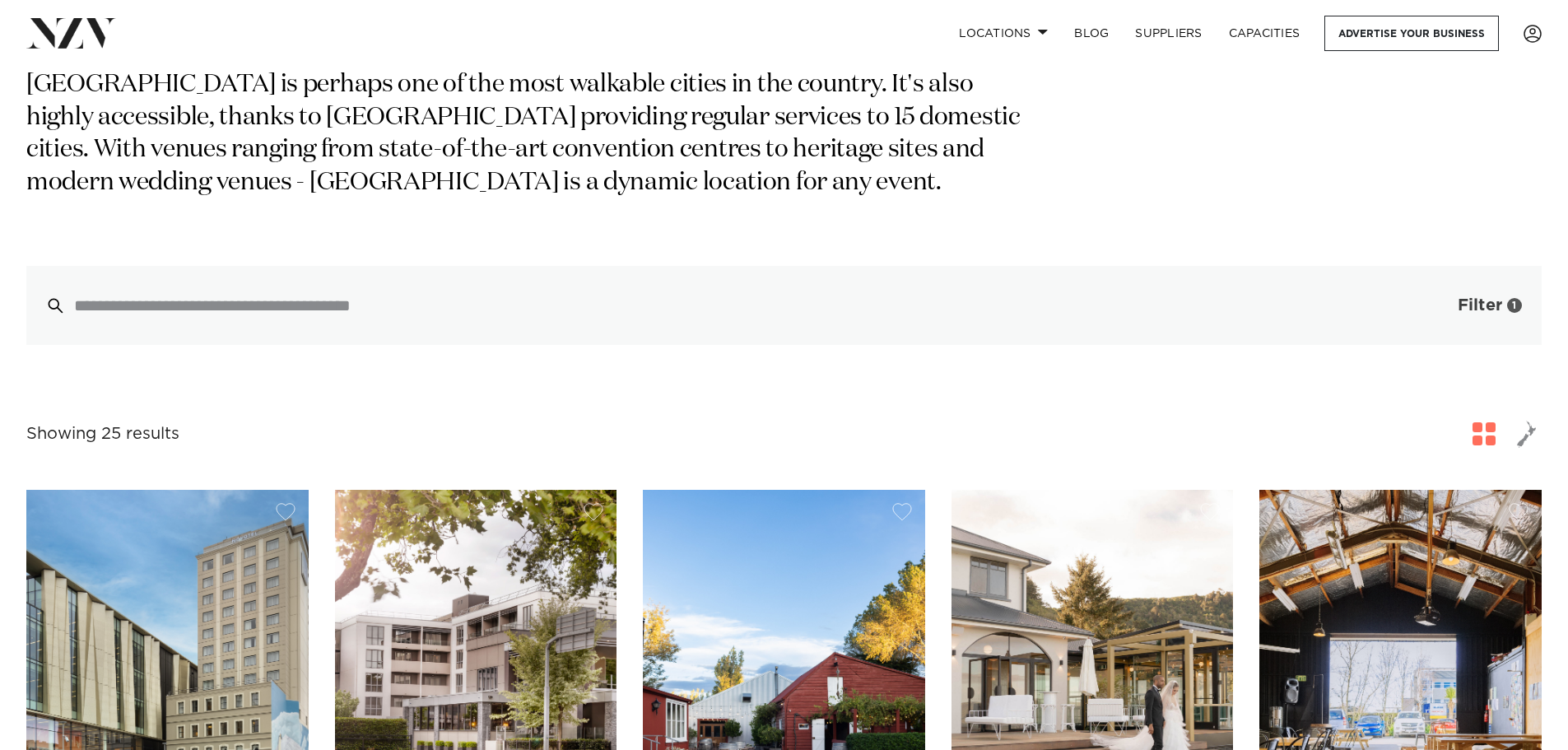
click at [1474, 302] on span "Filter" at bounding box center [1480, 305] width 44 height 17
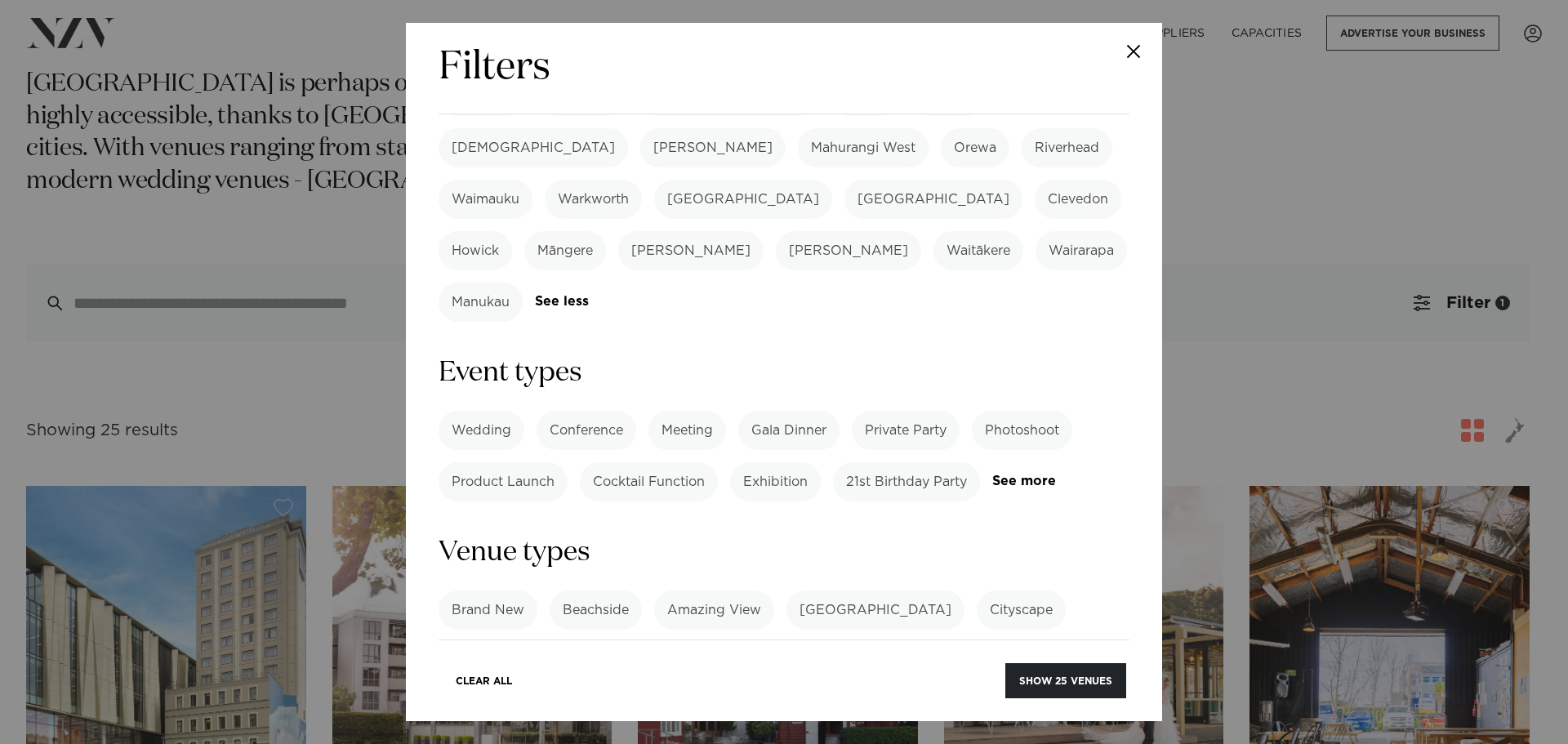
scroll to position [572, 0]
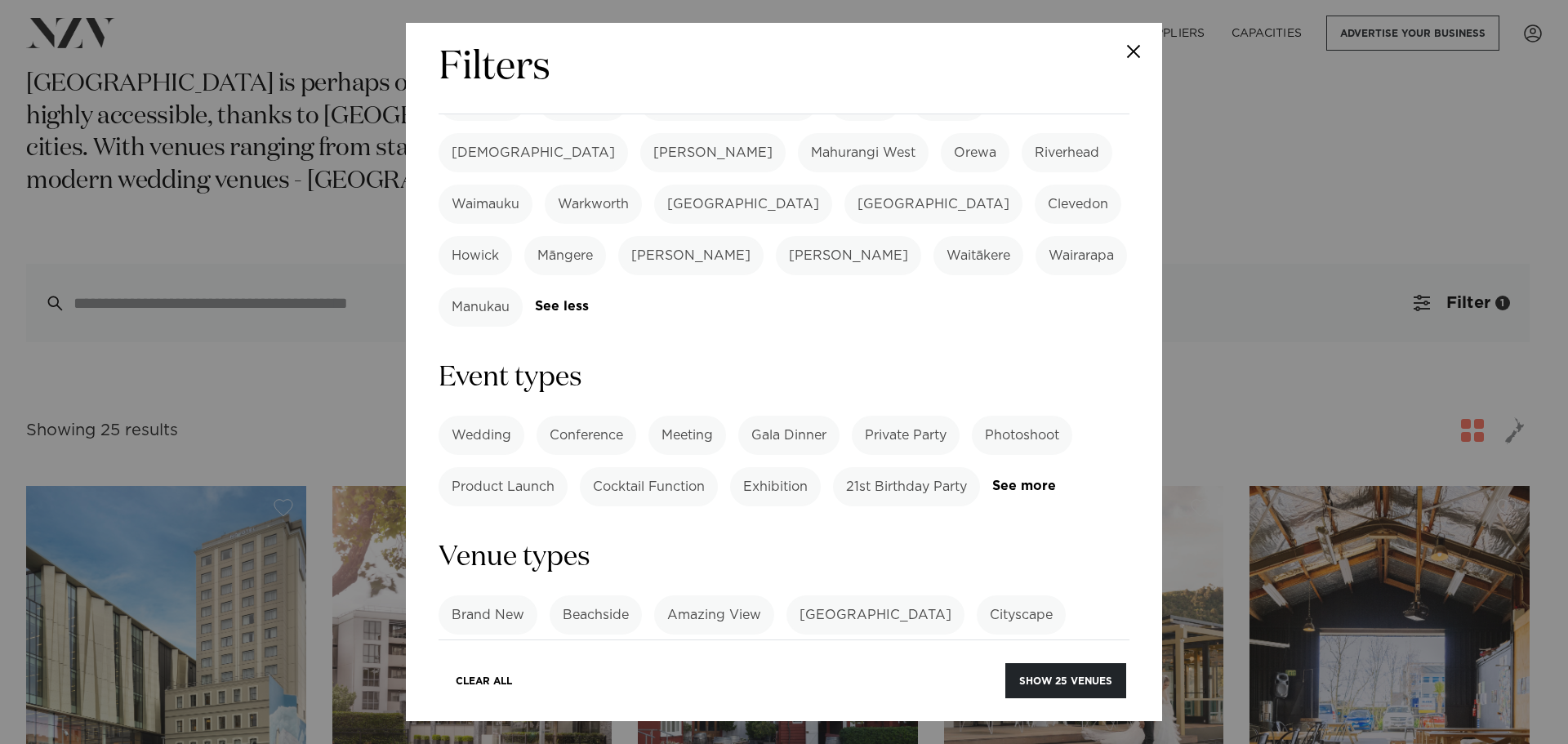
click at [638, 467] on label "Cocktail Function" at bounding box center [648, 486] width 138 height 39
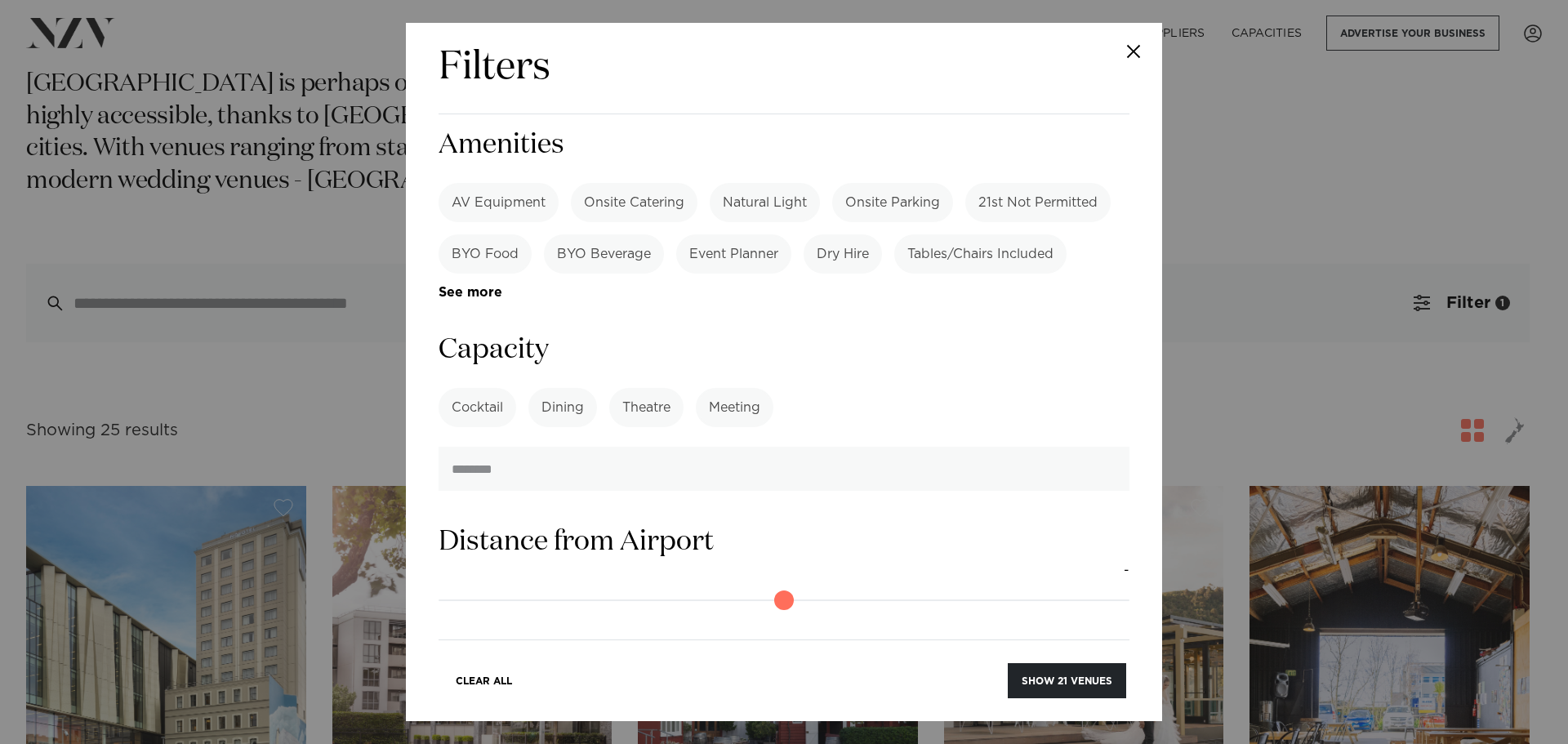
scroll to position [1225, 0]
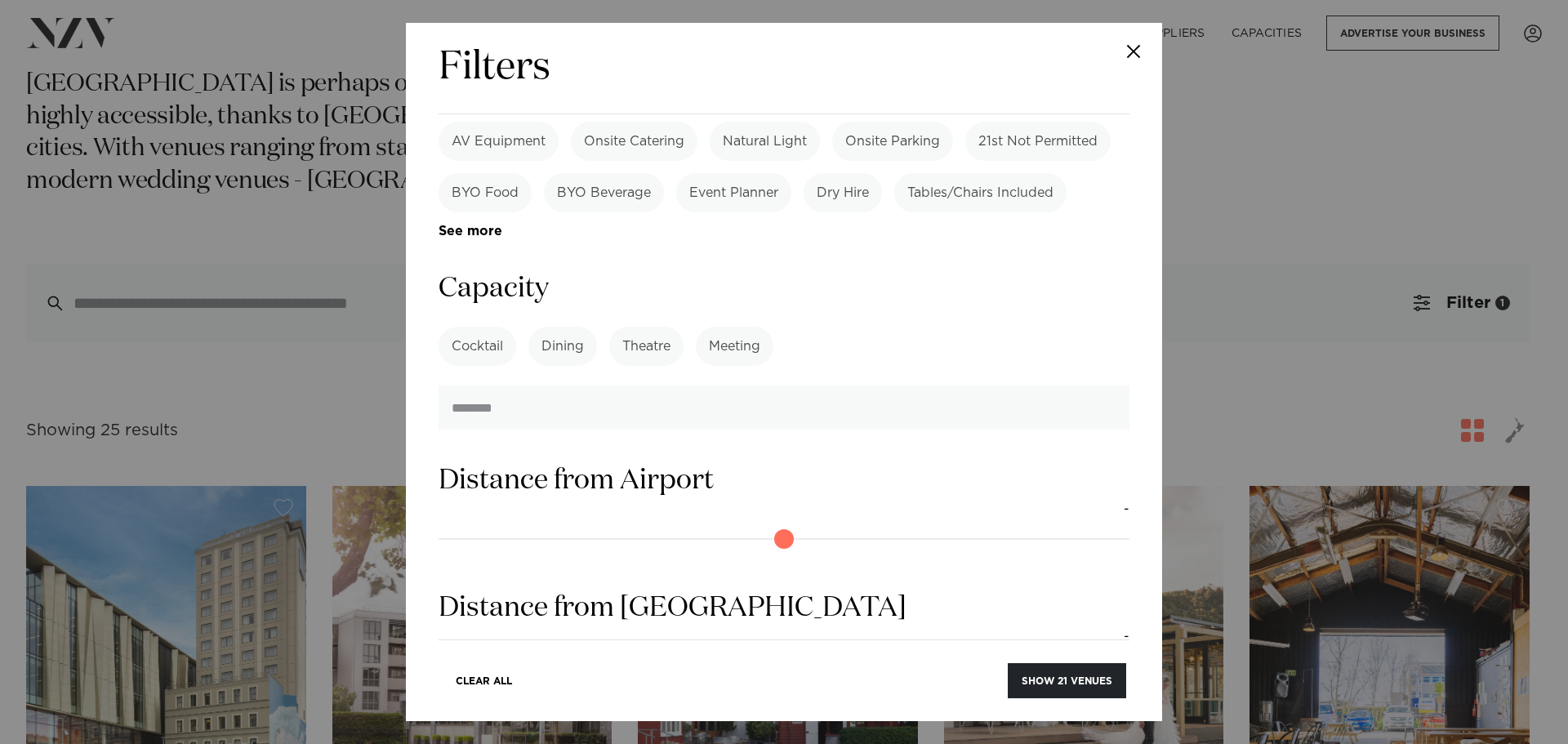
click at [477, 327] on label "Cocktail" at bounding box center [477, 346] width 78 height 39
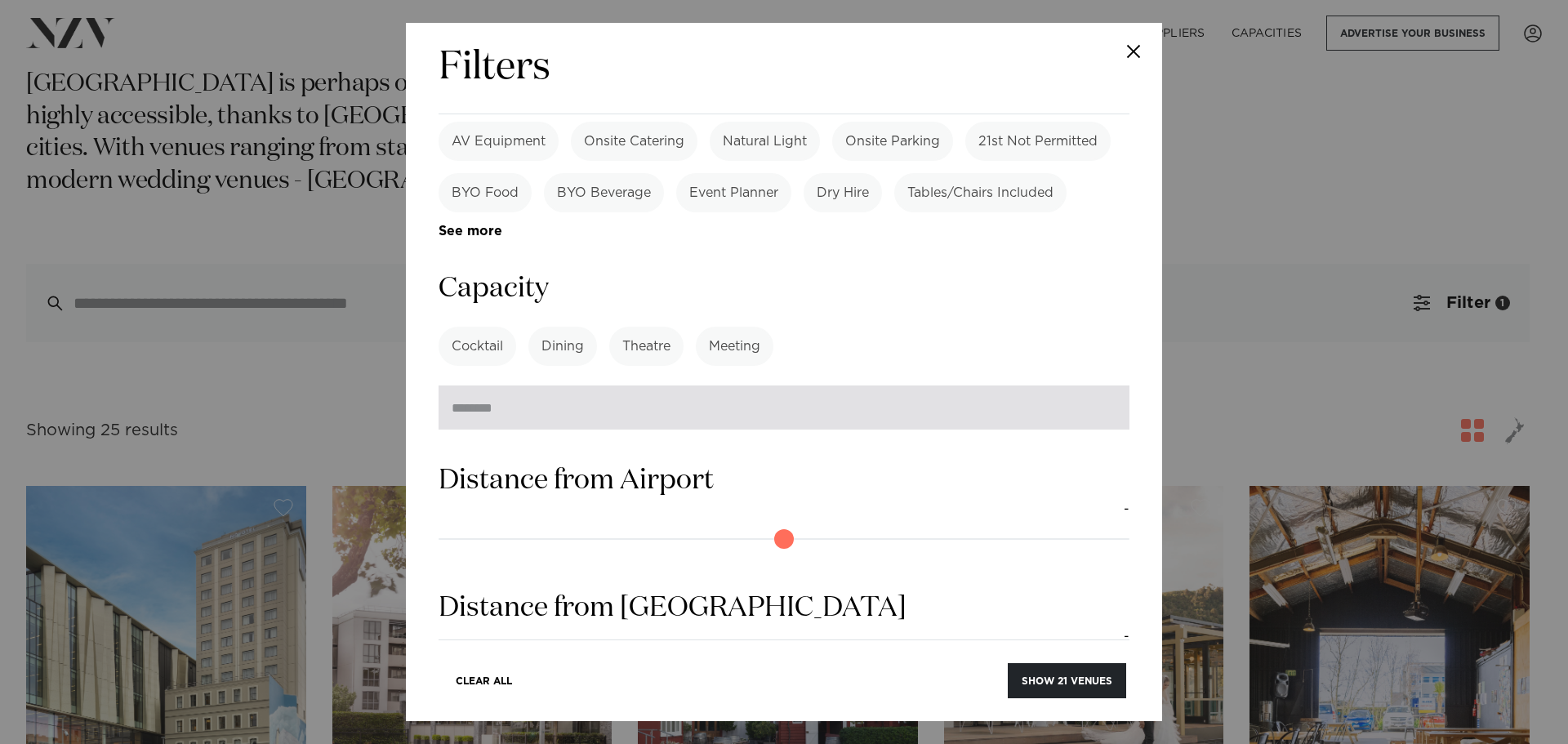
click at [484, 385] on input "number" at bounding box center [784, 407] width 691 height 44
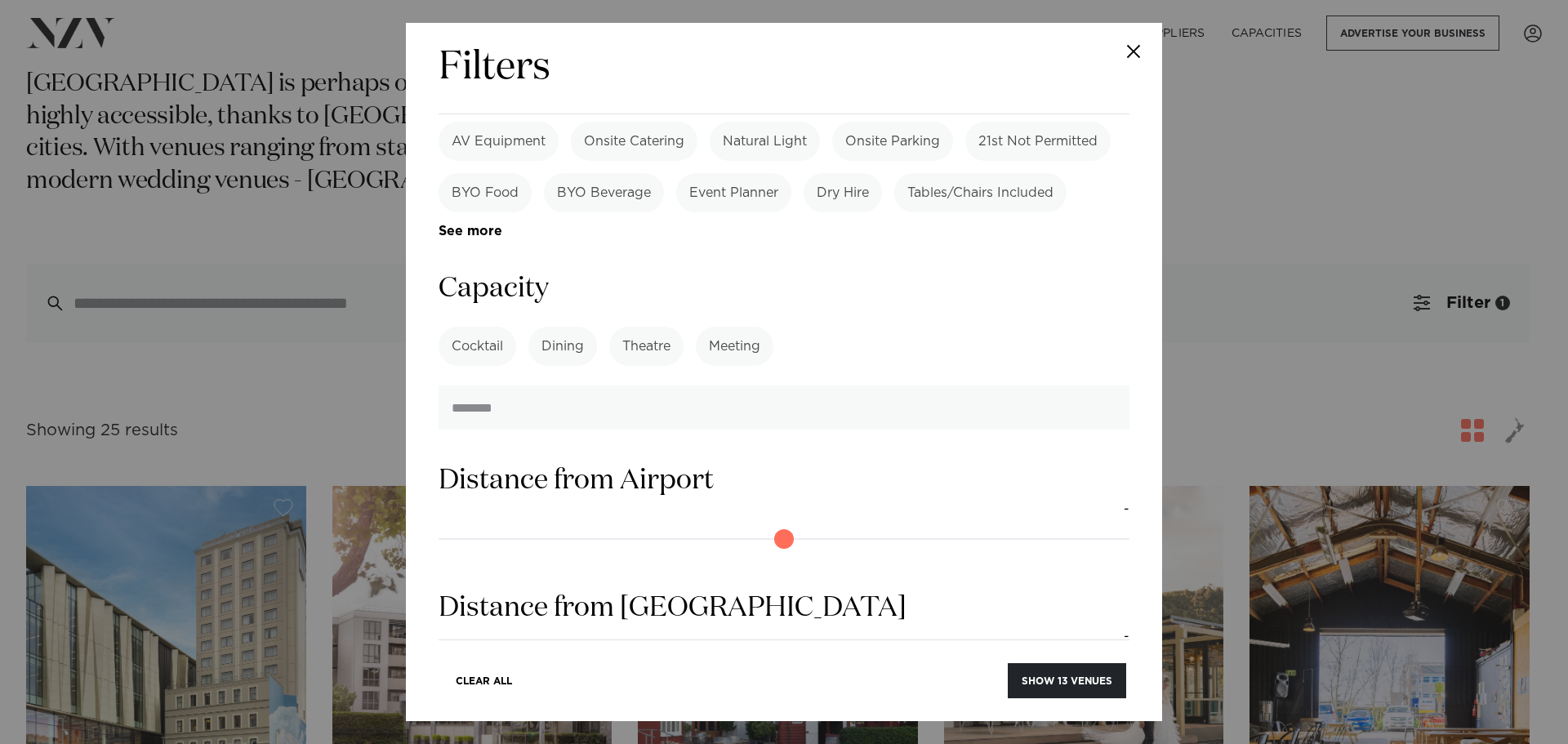
type input "***"
click at [922, 327] on div "Cocktail Dining Theatre Meeting See more" at bounding box center [784, 346] width 691 height 39
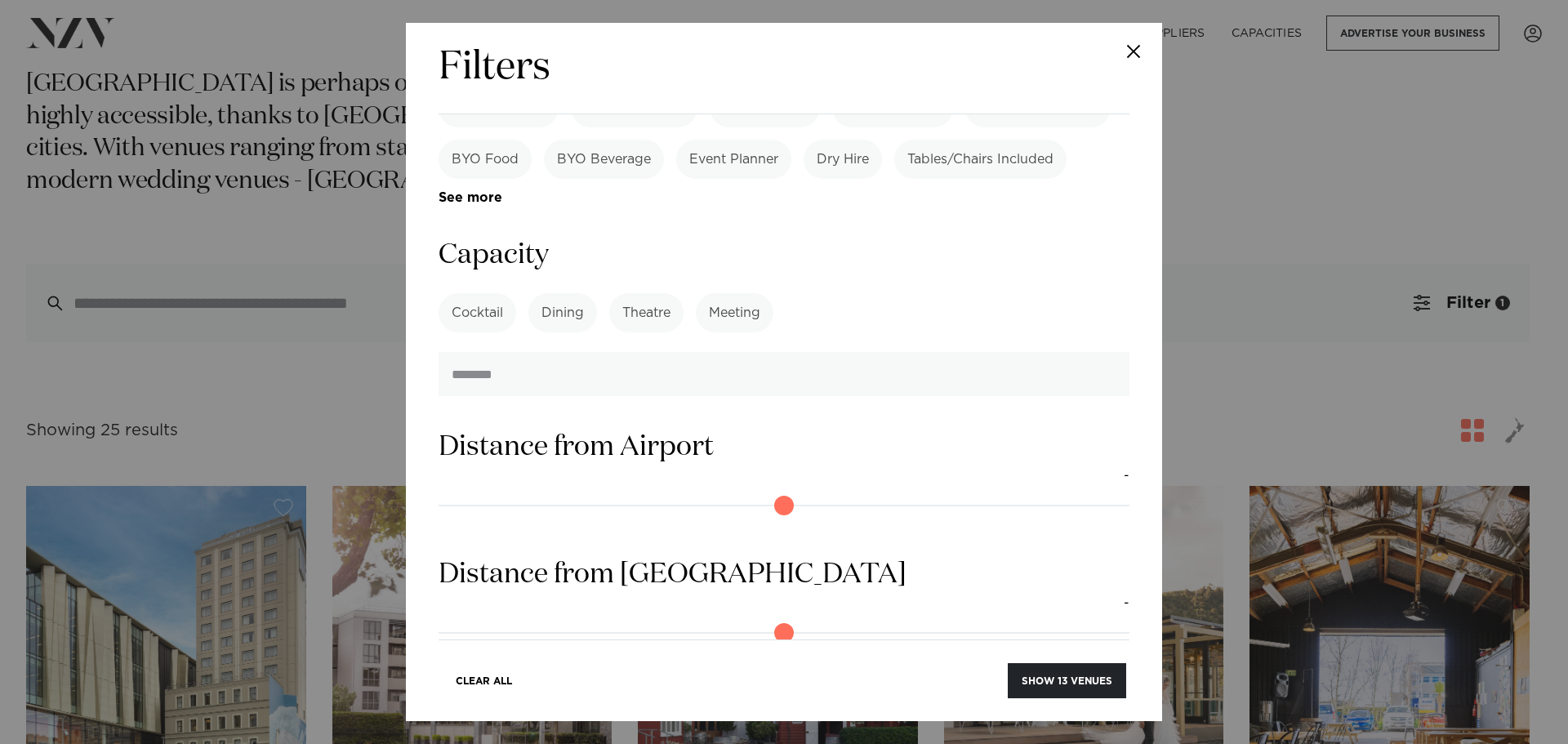
scroll to position [1383, 0]
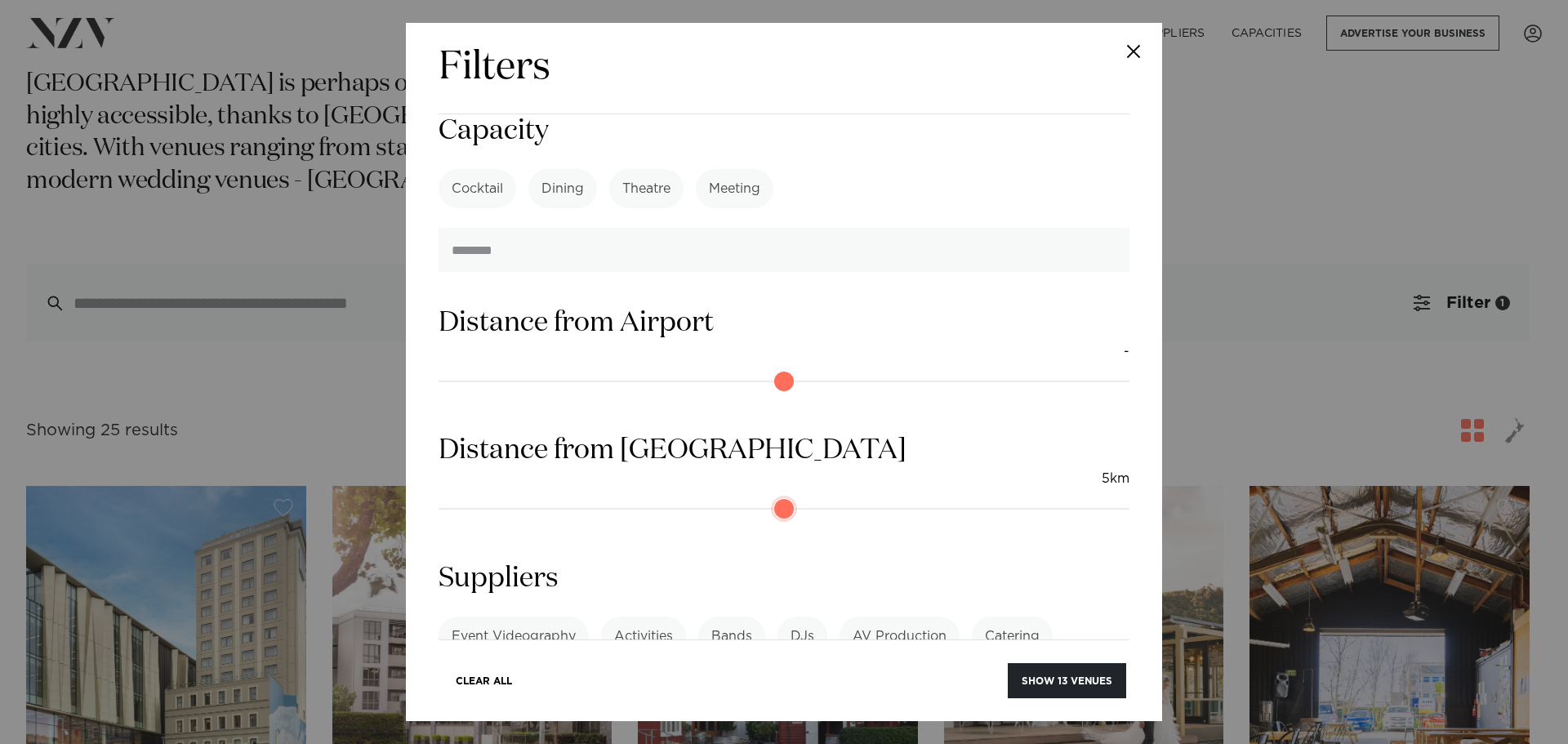
drag, startPoint x: 464, startPoint y: 362, endPoint x: 486, endPoint y: 362, distance: 22.0
type input "*"
click at [486, 496] on input "range" at bounding box center [784, 509] width 691 height 26
click at [1070, 680] on button "Show 11 venues" at bounding box center [1067, 681] width 117 height 35
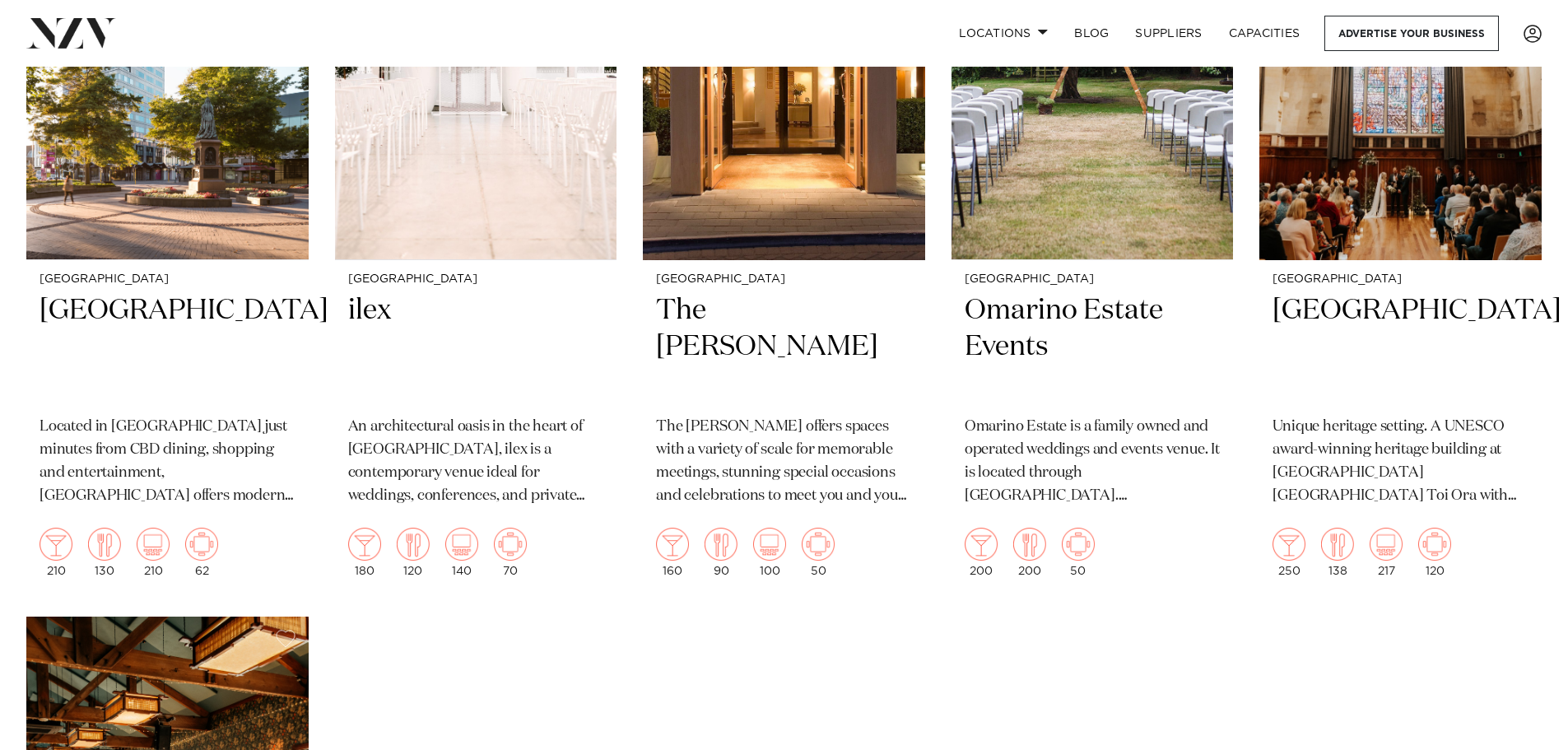
scroll to position [1235, 0]
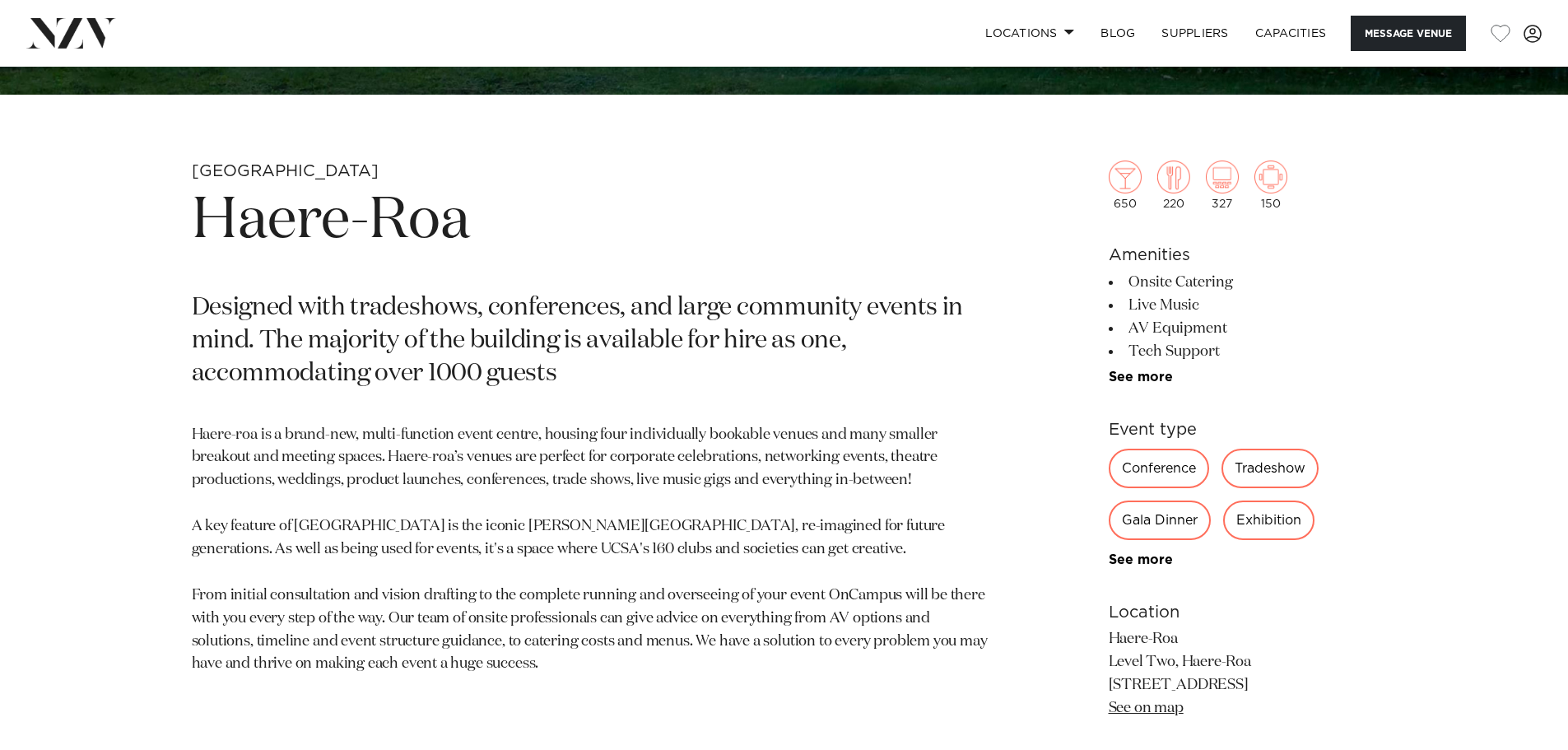
scroll to position [906, 0]
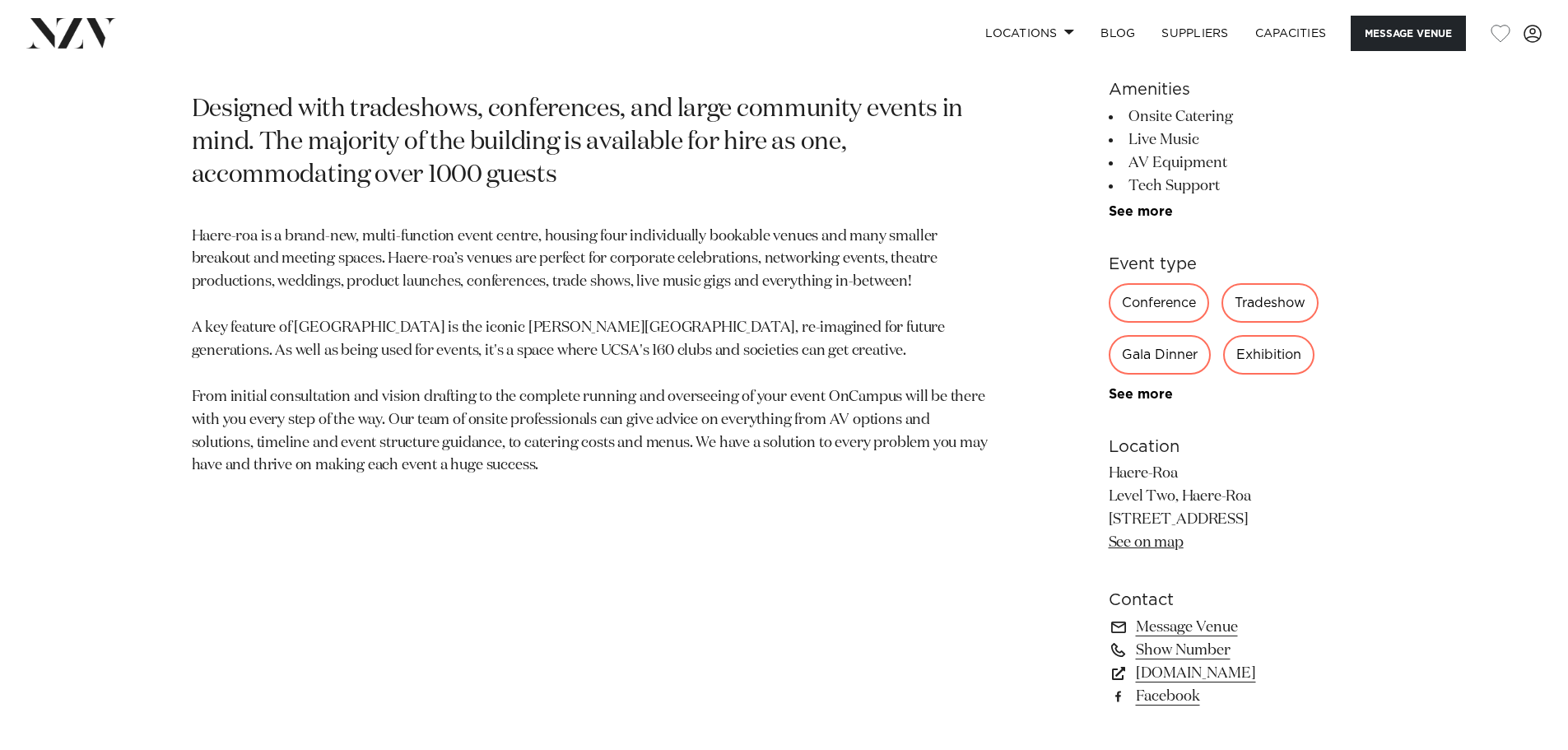
click at [1164, 546] on link "See on map" at bounding box center [1147, 542] width 74 height 15
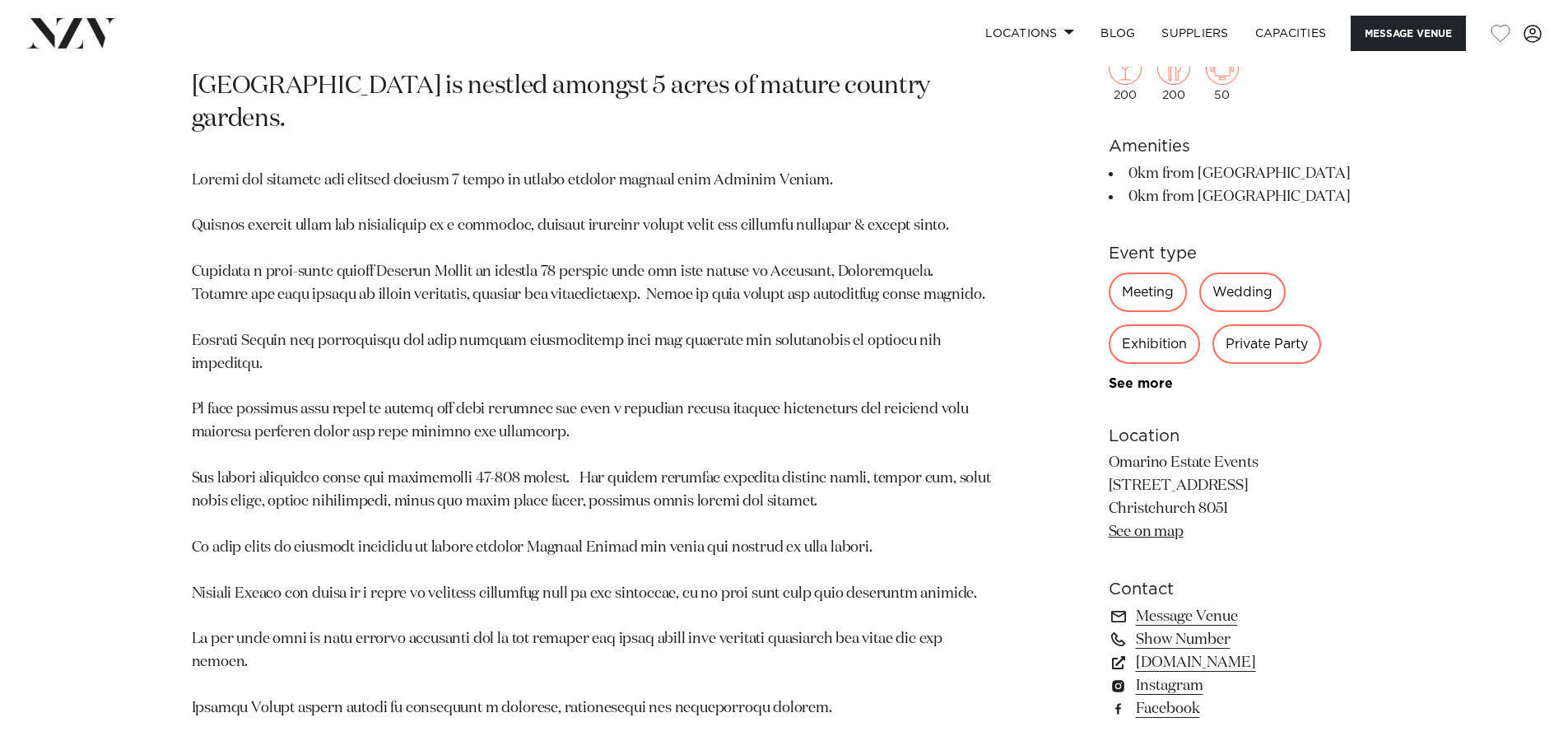
scroll to position [988, 0]
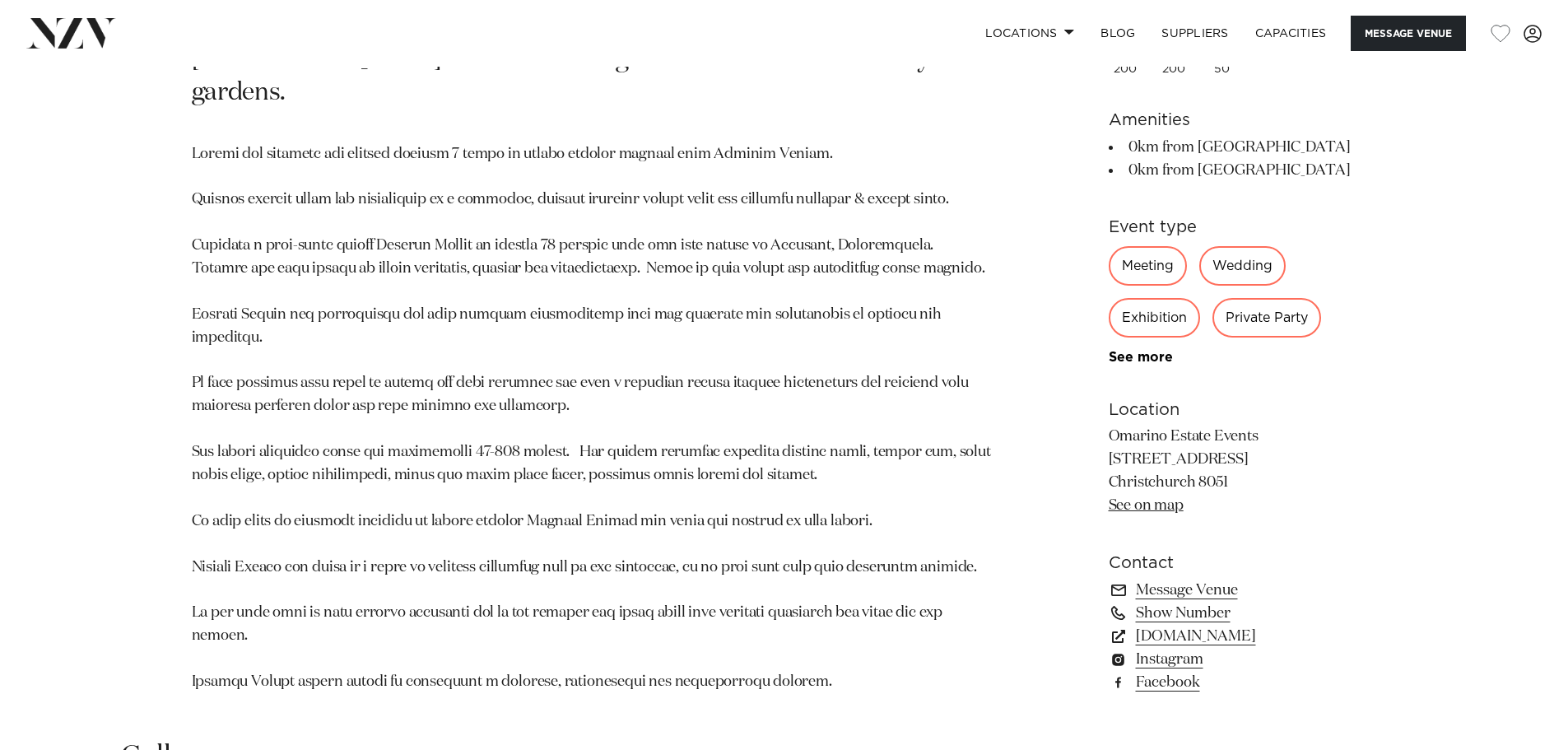
click at [1164, 513] on link "See on map" at bounding box center [1147, 505] width 74 height 15
